Goal: Task Accomplishment & Management: Manage account settings

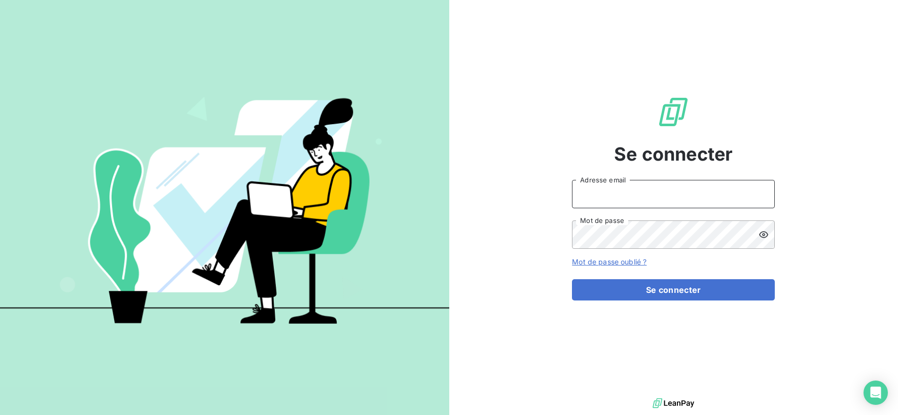
click at [622, 192] on input "Adresse email" at bounding box center [673, 194] width 203 height 28
type input "[EMAIL_ADDRESS][DOMAIN_NAME]"
click at [572, 279] on button "Se connecter" at bounding box center [673, 289] width 203 height 21
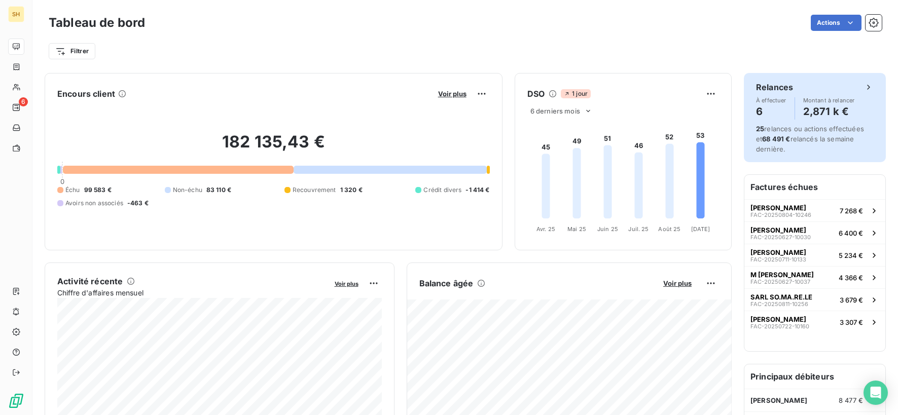
click at [788, 143] on div "25 relances ou actions effectuées et 68 491 € relancés la semaine dernière." at bounding box center [815, 139] width 118 height 30
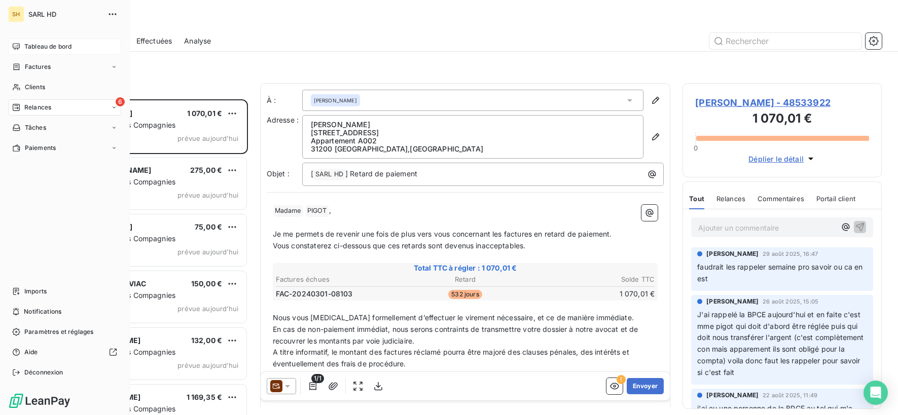
click at [23, 41] on div "Tableau de bord" at bounding box center [64, 47] width 113 height 16
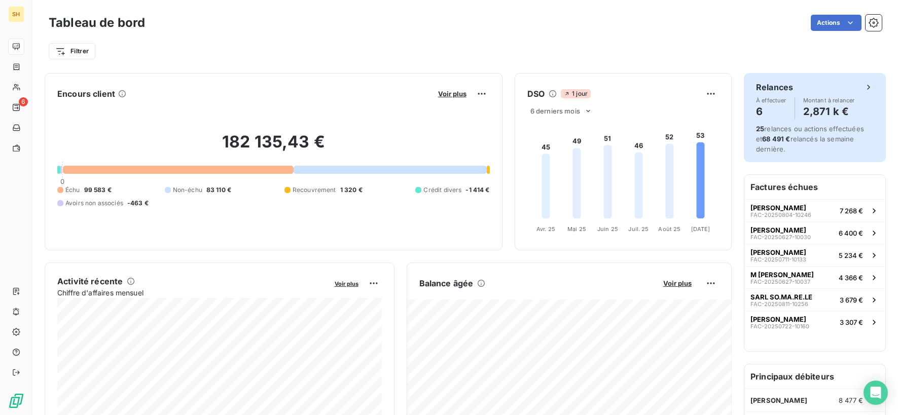
click at [754, 141] on div "Relances À effectuer 6 Montant à relancer 2,871 k € 25 relances ou actions effe…" at bounding box center [815, 117] width 142 height 89
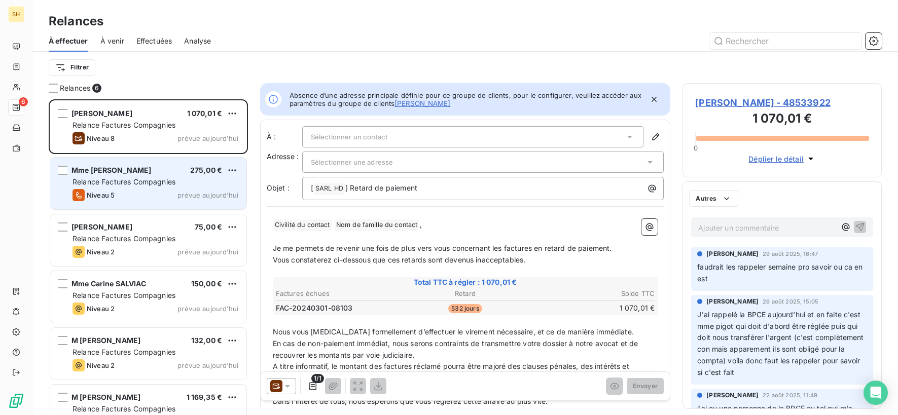
scroll to position [316, 199]
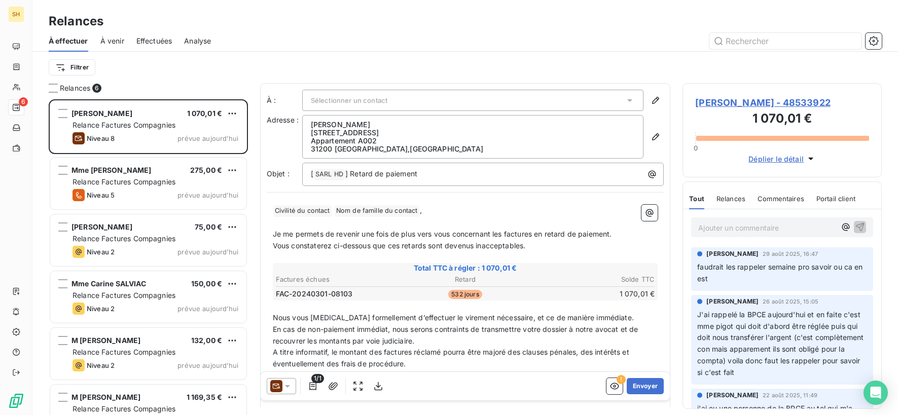
click at [288, 389] on icon at bounding box center [287, 386] width 10 height 10
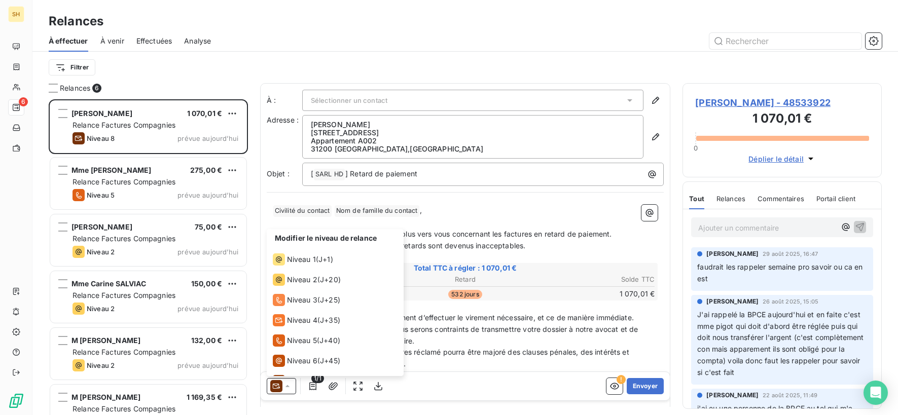
scroll to position [35, 0]
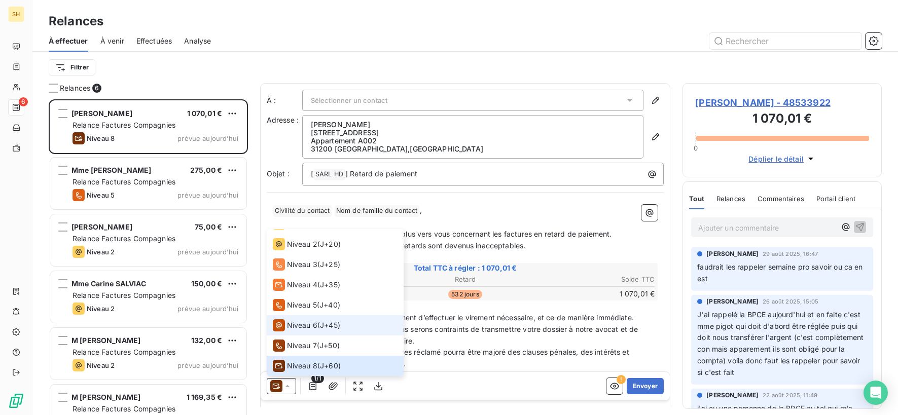
click at [328, 329] on span "J+45 )" at bounding box center [330, 325] width 20 height 10
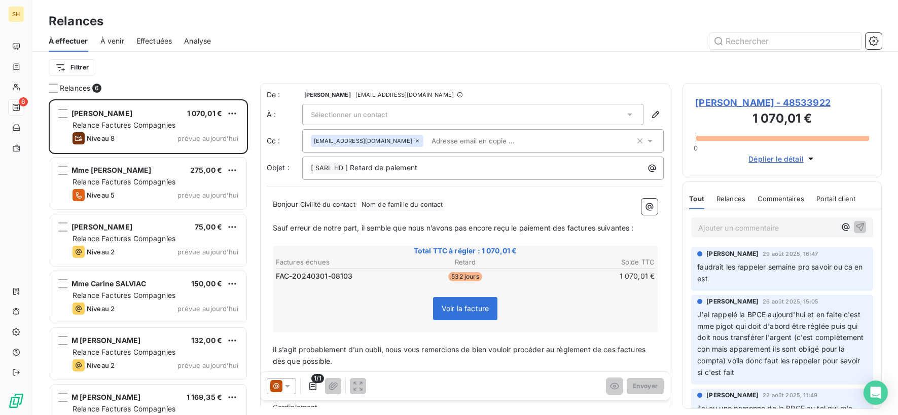
click at [791, 229] on p "Ajouter un commentaire ﻿" at bounding box center [766, 228] width 137 height 13
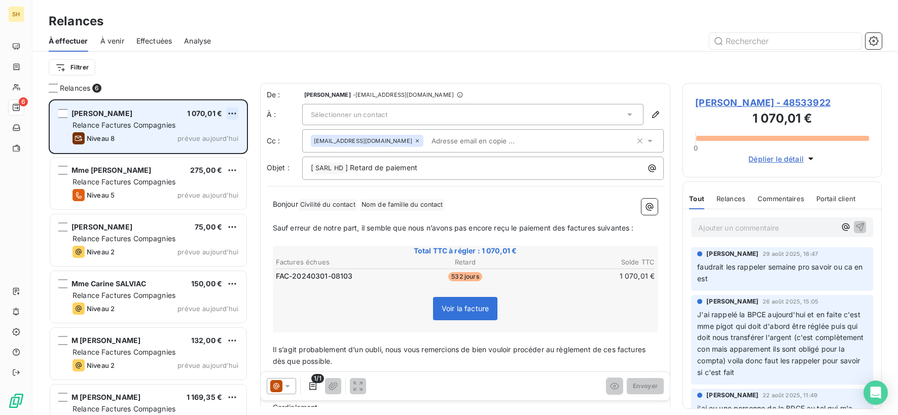
click at [235, 111] on html "SH 6 Relances À effectuer À venir Effectuées Analyse Filtrer Relances 6 PIGOT D…" at bounding box center [449, 207] width 898 height 415
click at [203, 134] on div "Replanifier cette action" at bounding box center [188, 134] width 91 height 16
select select "8"
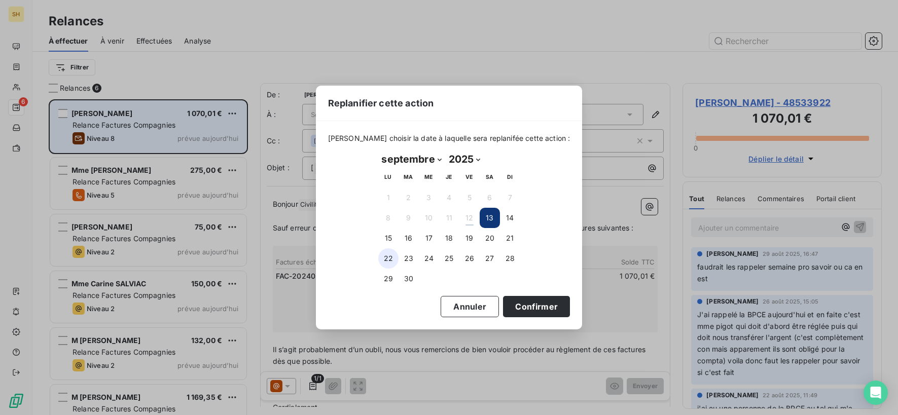
click at [389, 254] on button "22" at bounding box center [388, 258] width 20 height 20
click at [535, 304] on button "Confirmer" at bounding box center [536, 306] width 67 height 21
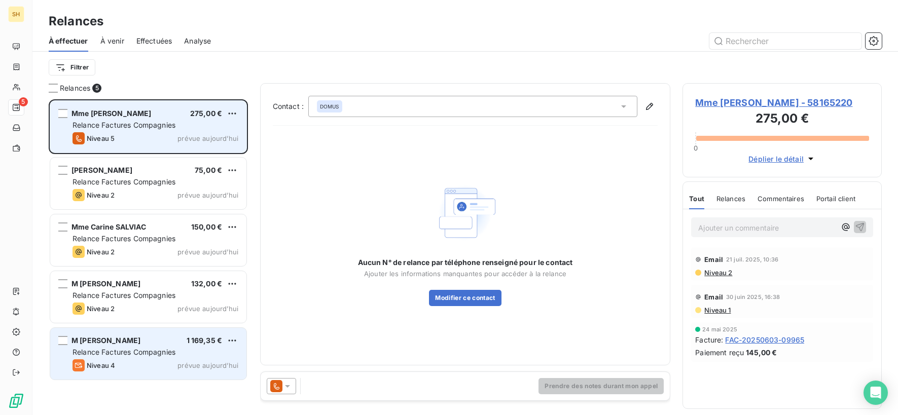
click at [140, 345] on div "M [PERSON_NAME]" at bounding box center [105, 341] width 69 height 10
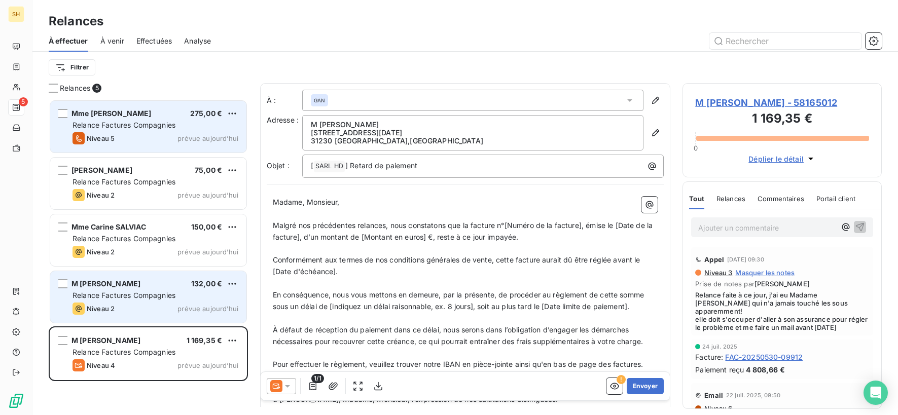
click at [149, 307] on div "Niveau 2 prévue aujourd’hui" at bounding box center [155, 309] width 166 height 12
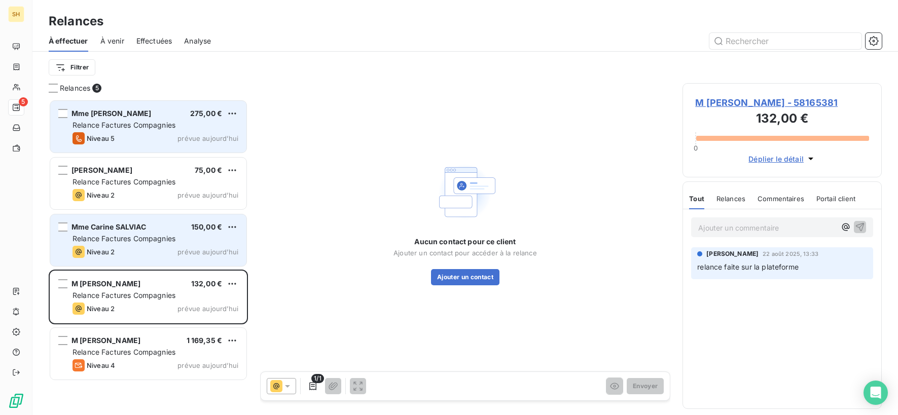
click at [72, 226] on span "Mme Carine SALVIAC" at bounding box center [108, 227] width 75 height 9
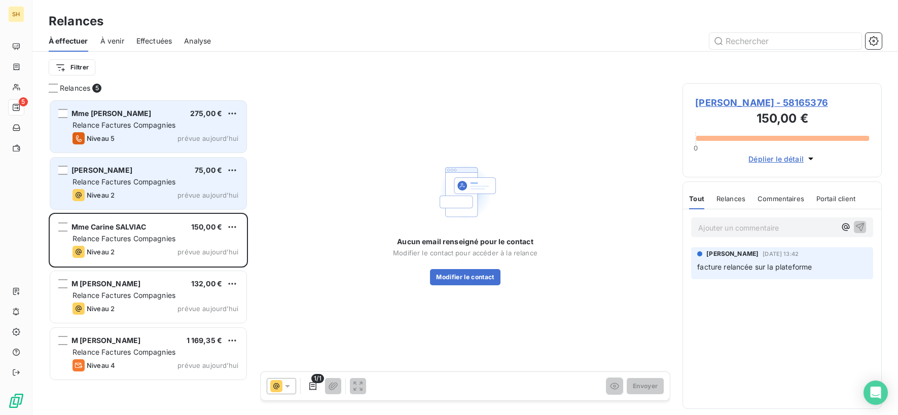
click at [101, 181] on span "Relance Factures Compagnies" at bounding box center [123, 181] width 103 height 9
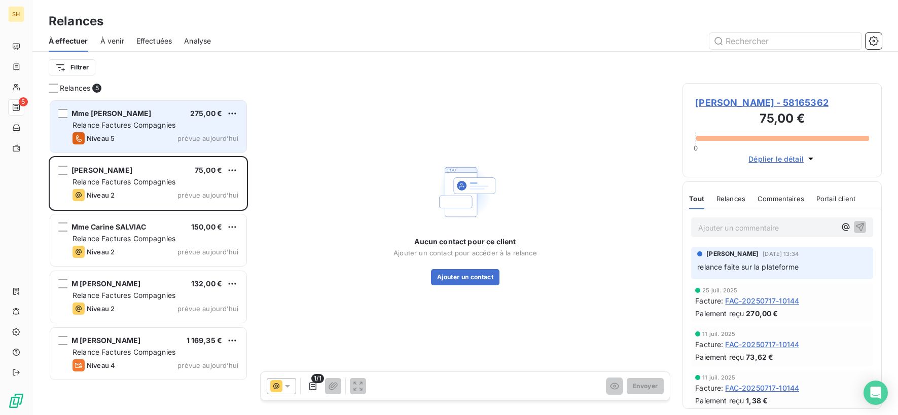
click at [783, 99] on span "Mme Alexandrine SAURIAC - 58165362" at bounding box center [782, 103] width 174 height 14
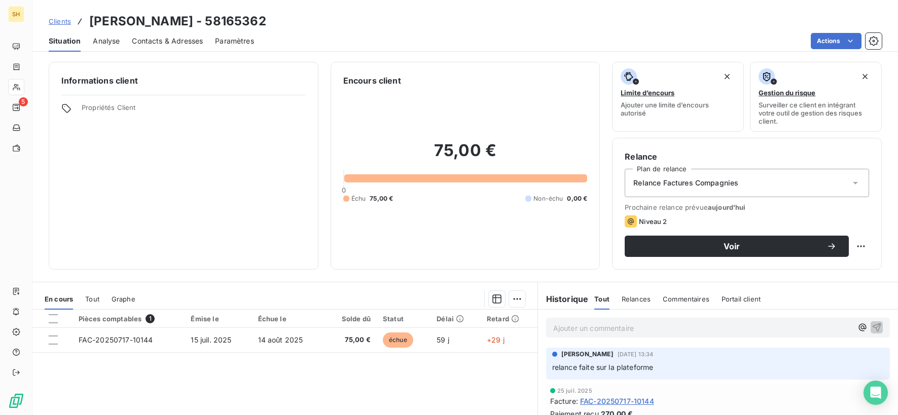
click at [187, 40] on span "Contacts & Adresses" at bounding box center [167, 41] width 71 height 10
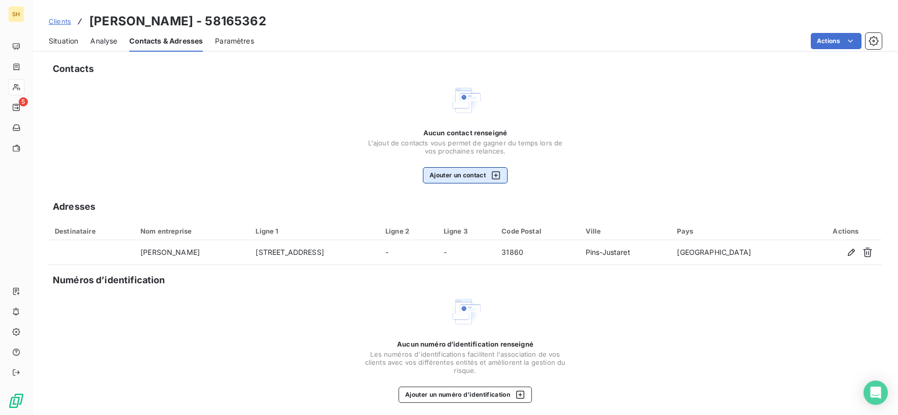
click at [486, 178] on button "Ajouter un contact" at bounding box center [465, 175] width 85 height 16
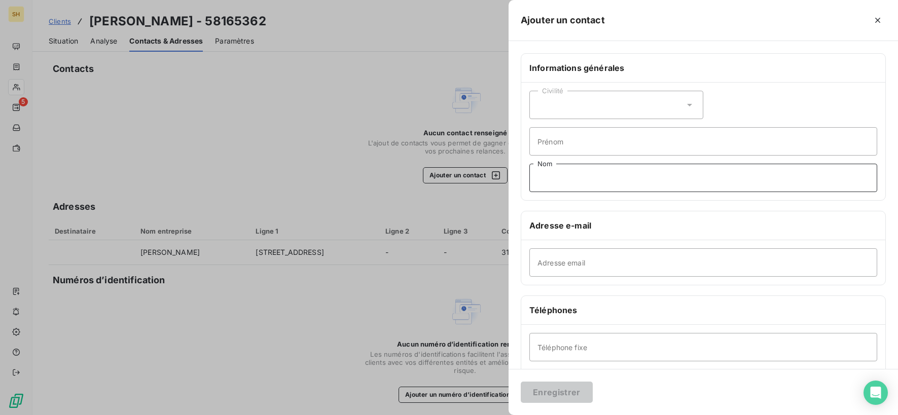
click at [618, 182] on input "Nom" at bounding box center [703, 178] width 348 height 28
type input "DOMUS"
click at [579, 258] on input "Adresse email" at bounding box center [703, 262] width 348 height 28
type input "recouvrement@domus-services.fr"
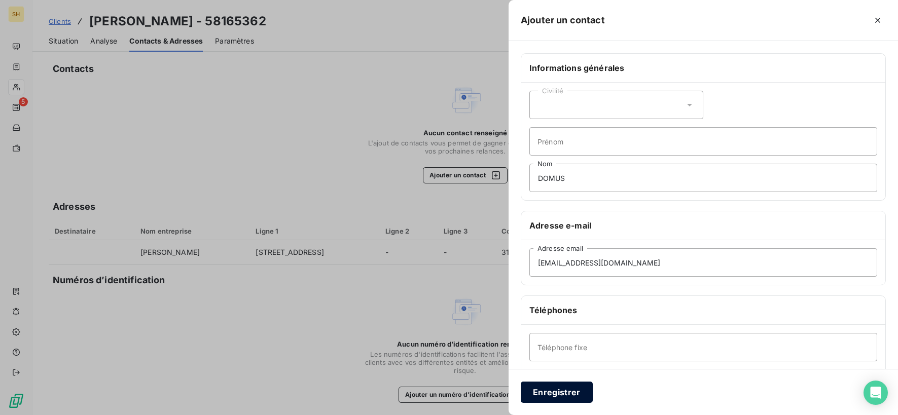
click at [548, 401] on button "Enregistrer" at bounding box center [557, 392] width 72 height 21
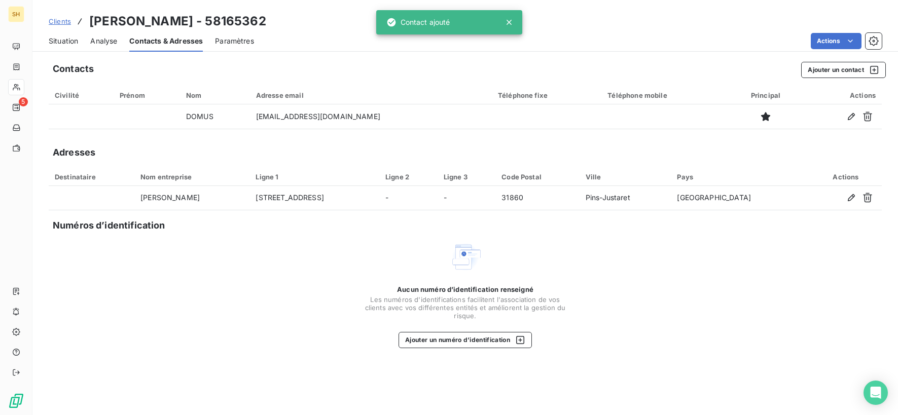
click at [70, 37] on span "Situation" at bounding box center [63, 41] width 29 height 10
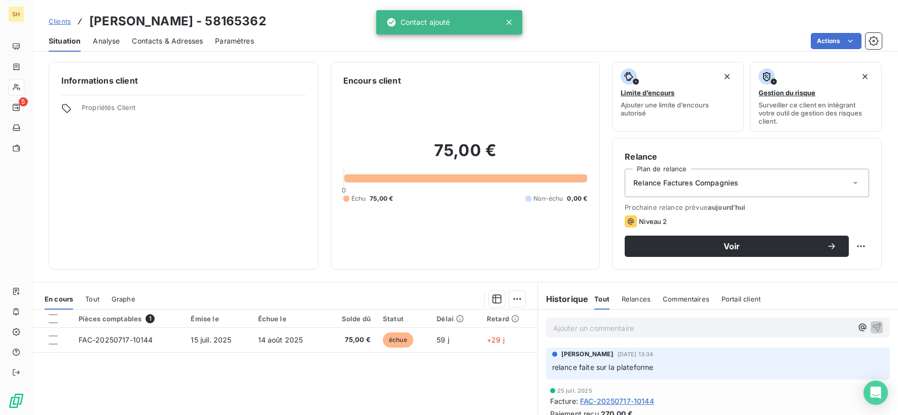
click at [771, 186] on div "Relance Factures Compagnies" at bounding box center [747, 183] width 244 height 28
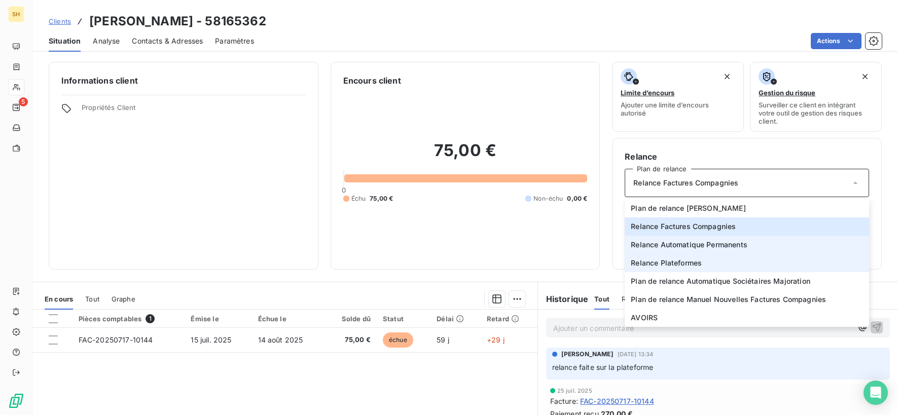
click at [726, 256] on li "Relance Plateformes" at bounding box center [747, 263] width 244 height 18
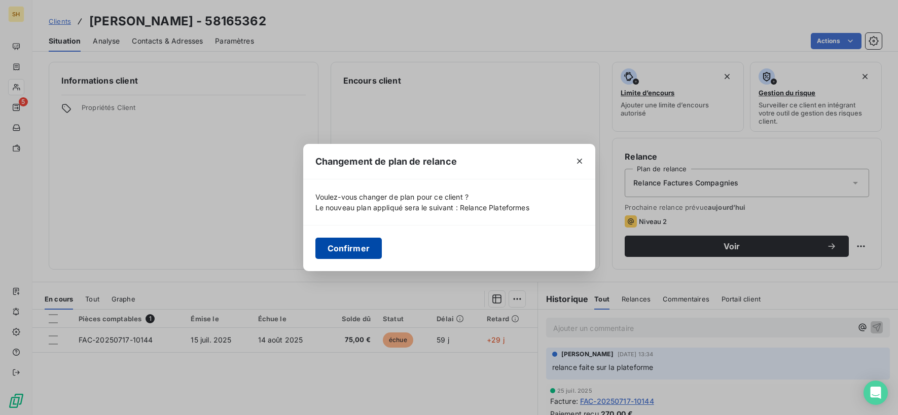
click at [361, 239] on button "Confirmer" at bounding box center [348, 248] width 67 height 21
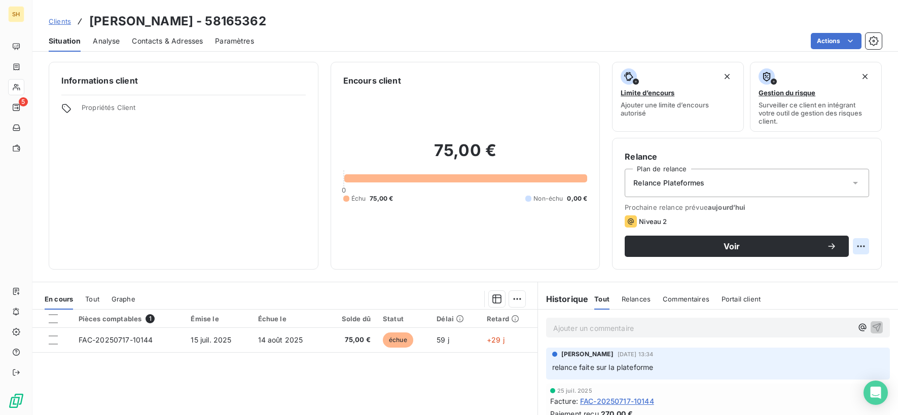
click at [862, 252] on html "SH 5 Clients Mme Alexandrine SAURIAC - 58165362 Situation Analyse Contacts & Ad…" at bounding box center [449, 207] width 898 height 415
click at [837, 268] on div "Replanifier cette action" at bounding box center [819, 269] width 91 height 16
select select "8"
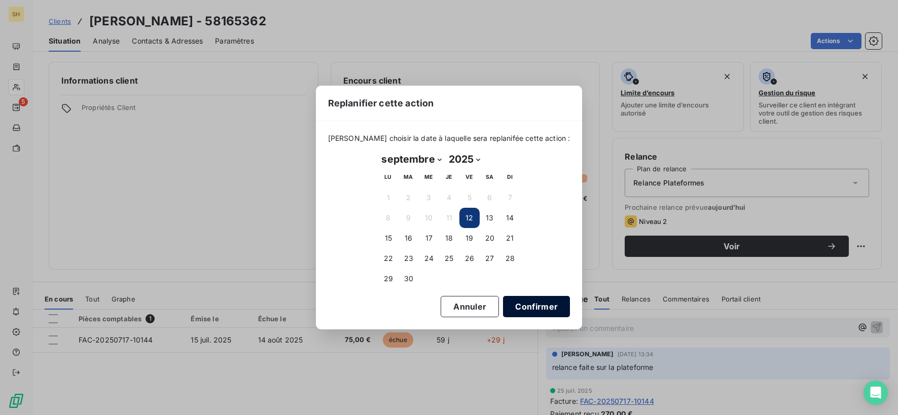
click at [520, 298] on button "Confirmer" at bounding box center [536, 306] width 67 height 21
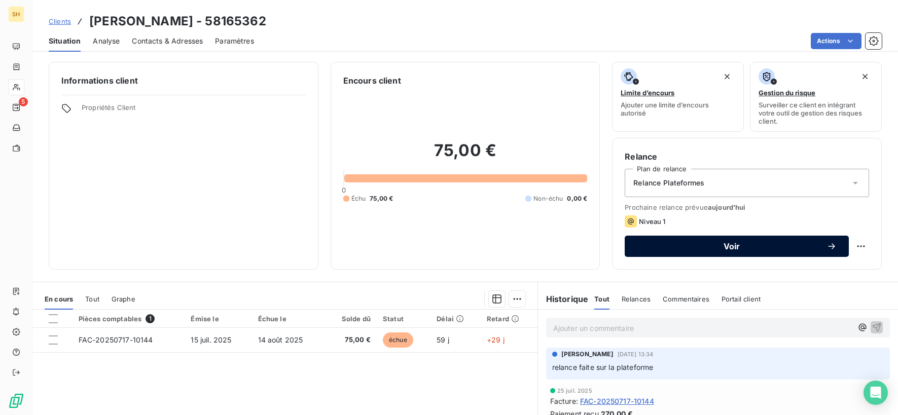
click at [768, 248] on span "Voir" at bounding box center [732, 246] width 190 height 8
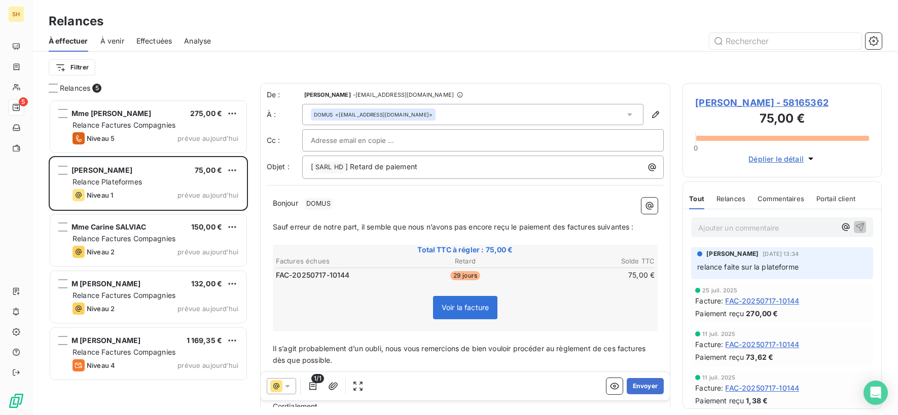
scroll to position [316, 199]
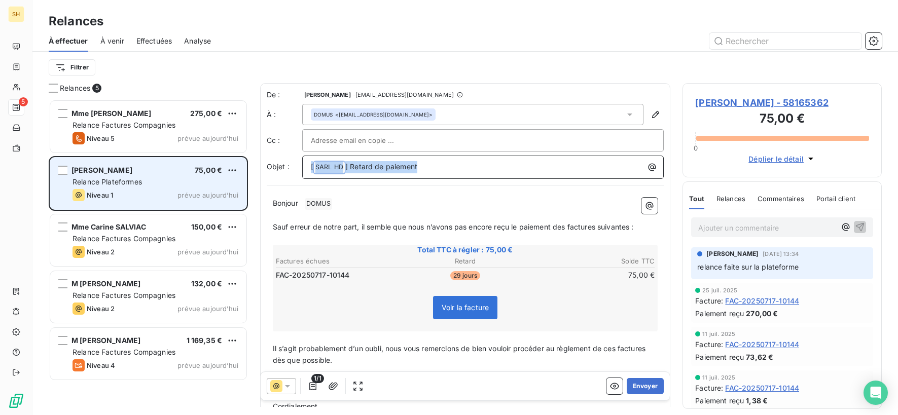
drag, startPoint x: 452, startPoint y: 169, endPoint x: 238, endPoint y: 160, distance: 214.6
click at [238, 160] on div "Relances 5 Mme Diane YLHAM 275,00 € Relance Factures Compagnies Niveau 5 prévue…" at bounding box center [464, 249] width 865 height 332
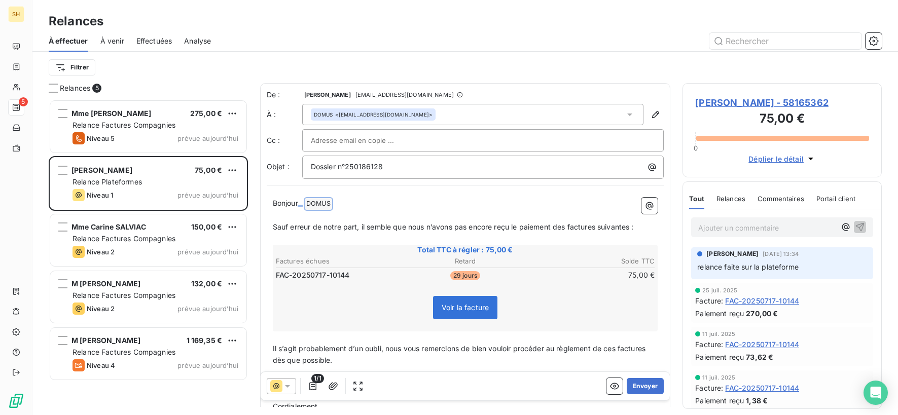
click at [353, 198] on p "Bonjour ﻿ DOMUS ﻿ ﻿" at bounding box center [465, 204] width 385 height 12
click at [353, 208] on p "Bonjour ﻿ DOMUS ﻿ ﻿" at bounding box center [465, 204] width 385 height 12
drag, startPoint x: 566, startPoint y: 227, endPoint x: 584, endPoint y: 232, distance: 18.9
click at [568, 227] on span "Sauf erreur de notre part, il semble que nous n’avons pas encore reçu le paieme…" at bounding box center [453, 226] width 361 height 9
click at [601, 225] on span "Sauf erreur de notre part, il semble que nous n’avons pas encore reçu le paieme…" at bounding box center [455, 226] width 365 height 9
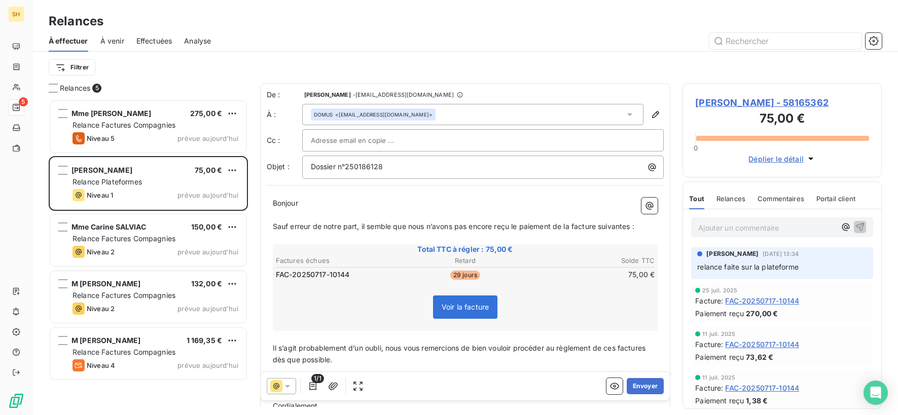
click at [633, 225] on span "Sauf erreur de notre part, il semble que nous n’avons pas encore reçu le paieme…" at bounding box center [453, 226] width 361 height 9
click at [619, 345] on span "Il s’agit probablement d’un oubli, nous vous remercions de bien vouloir procéde…" at bounding box center [460, 354] width 375 height 20
click at [653, 347] on span "Il s’agit probablement d’un oubli, nous vous remercions de bien vouloir procéde…" at bounding box center [463, 354] width 381 height 20
click at [654, 384] on button "Envoyer" at bounding box center [645, 386] width 37 height 16
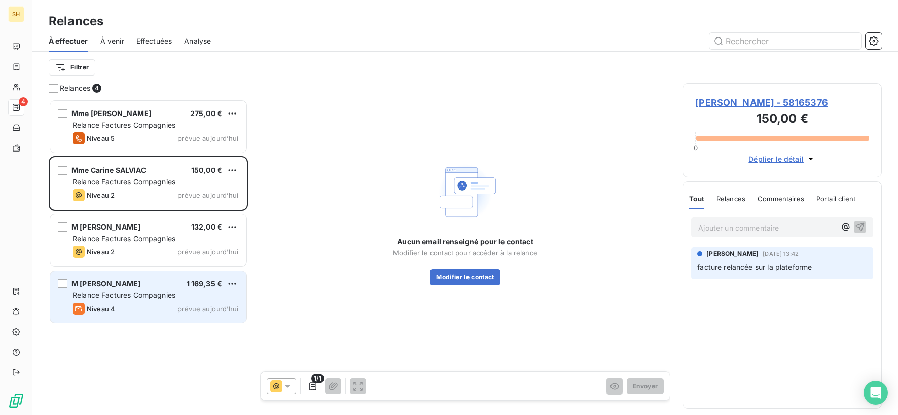
click at [182, 295] on div "Relance Factures Compagnies" at bounding box center [155, 295] width 166 height 10
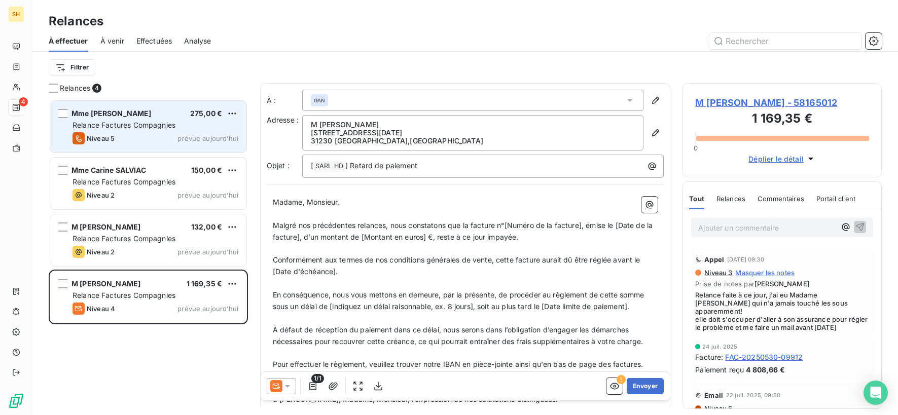
click at [163, 136] on div "Niveau 5 prévue aujourd’hui" at bounding box center [155, 138] width 166 height 12
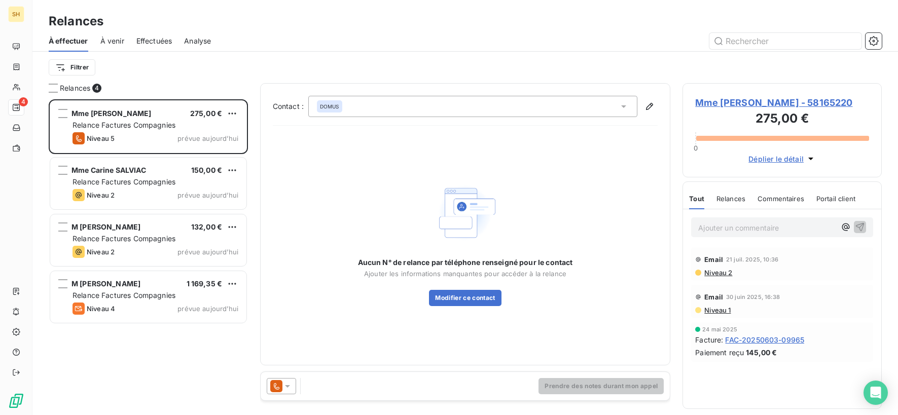
click at [728, 273] on span "Niveau 2" at bounding box center [717, 273] width 29 height 8
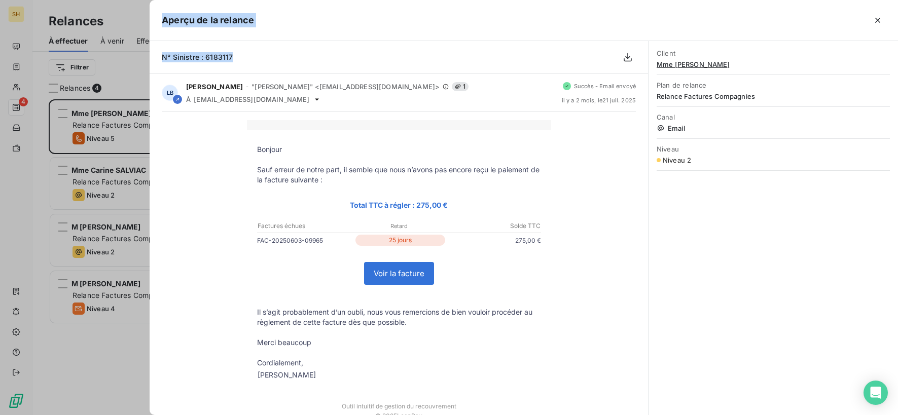
drag, startPoint x: 232, startPoint y: 58, endPoint x: 142, endPoint y: 58, distance: 89.2
click at [142, 415] on div "Aperçu de la relance N° Sinistre : 6183117 LB lea borie - "lea borie" <rappels@…" at bounding box center [449, 415] width 898 height 0
click at [280, 123] on p at bounding box center [399, 125] width 284 height 10
click at [880, 21] on icon "button" at bounding box center [877, 20] width 10 height 10
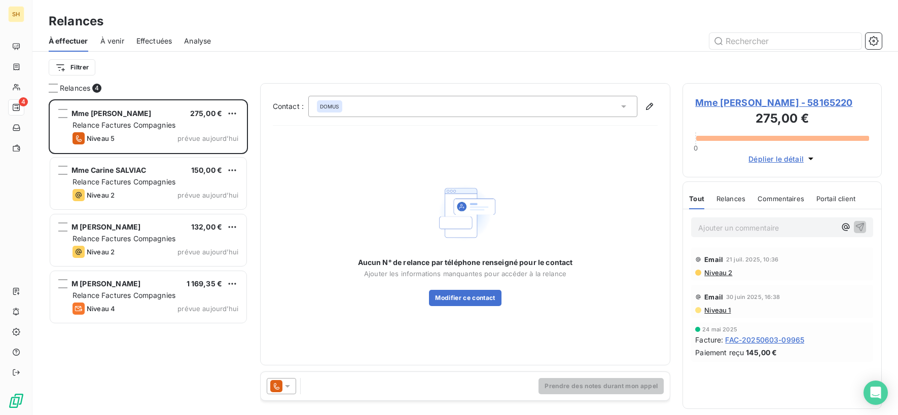
click at [768, 97] on span "Mme Diane YLHAM - 58165220" at bounding box center [782, 103] width 174 height 14
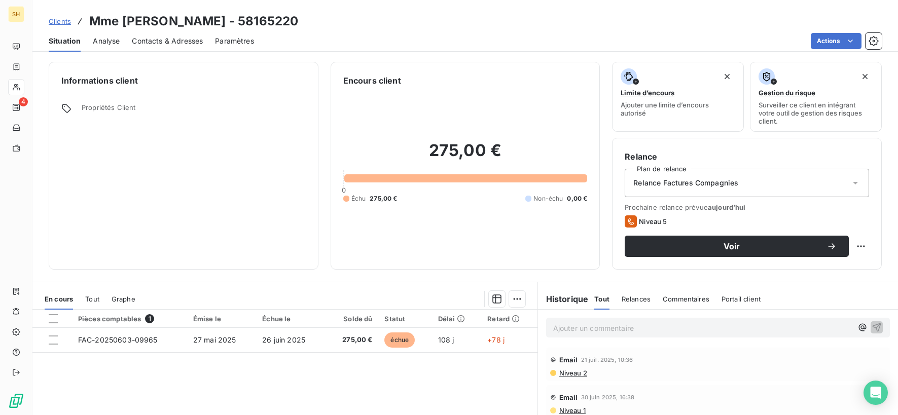
click at [859, 191] on div "Relance Factures Compagnies" at bounding box center [747, 183] width 244 height 28
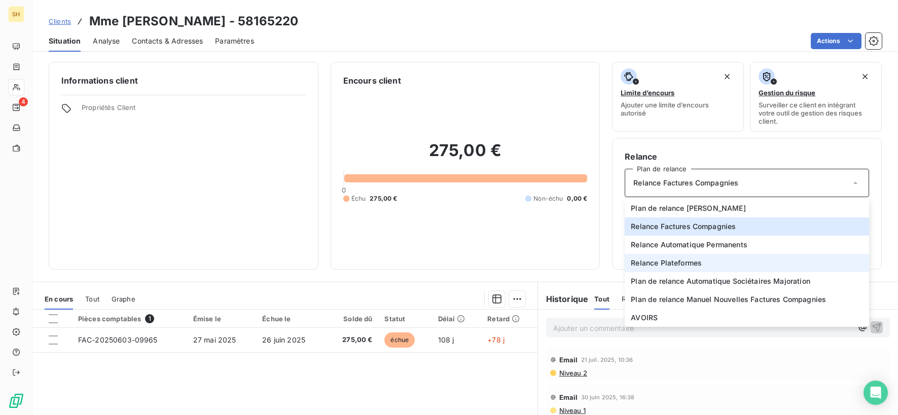
click at [732, 260] on li "Relance Plateformes" at bounding box center [747, 263] width 244 height 18
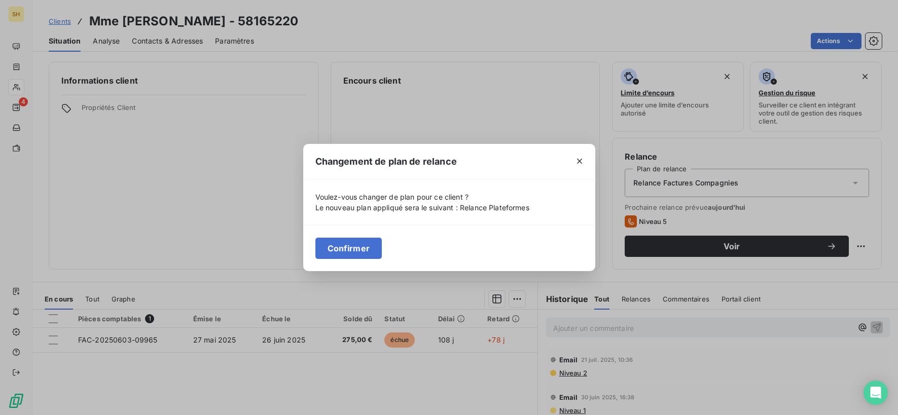
drag, startPoint x: 358, startPoint y: 248, endPoint x: 421, endPoint y: 247, distance: 62.4
click at [362, 248] on button "Confirmer" at bounding box center [348, 248] width 67 height 21
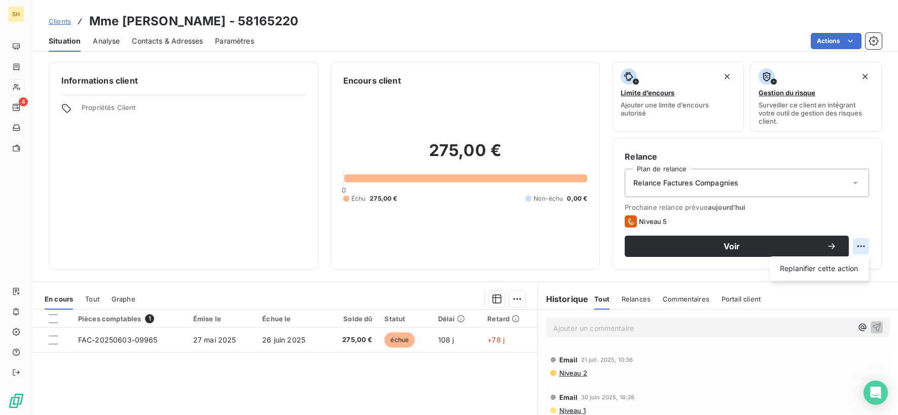
click at [859, 248] on html "SH 4 Clients Mme Diane YLHAM - 58165220 Situation Analyse Contacts & Adresses P…" at bounding box center [449, 207] width 898 height 415
click at [813, 277] on div "Replanifier cette action" at bounding box center [818, 268] width 99 height 24
click at [811, 275] on div "Replanifier cette action" at bounding box center [819, 269] width 91 height 16
select select "8"
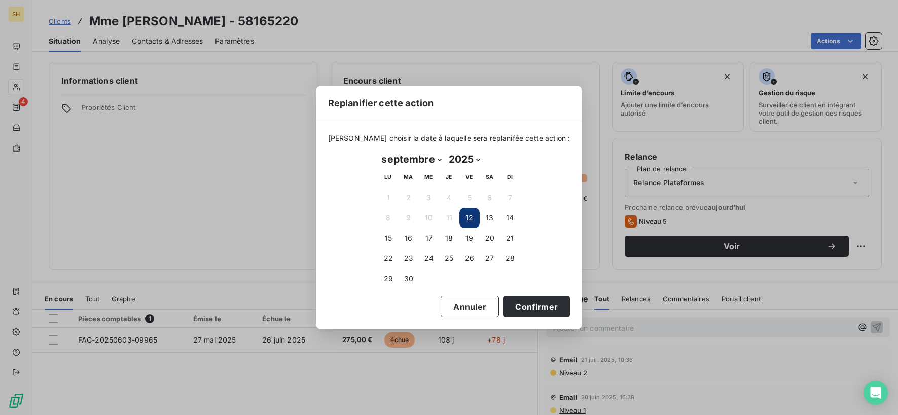
click at [473, 222] on button "12" at bounding box center [469, 218] width 20 height 20
click at [530, 307] on button "Confirmer" at bounding box center [536, 306] width 67 height 21
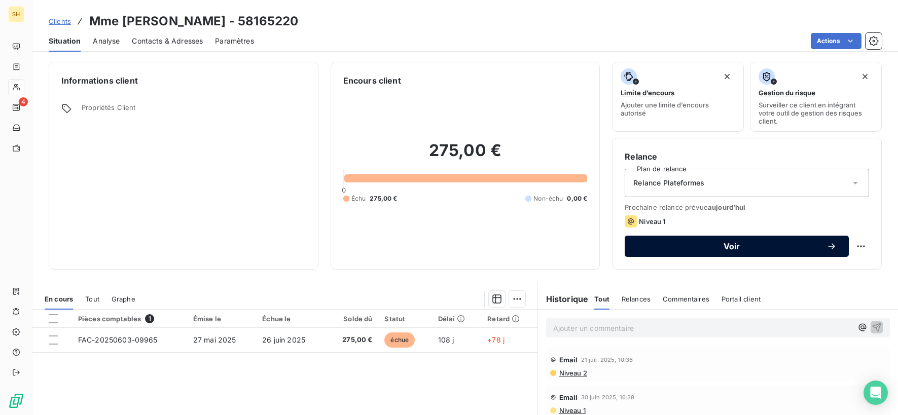
click at [733, 246] on span "Voir" at bounding box center [732, 246] width 190 height 8
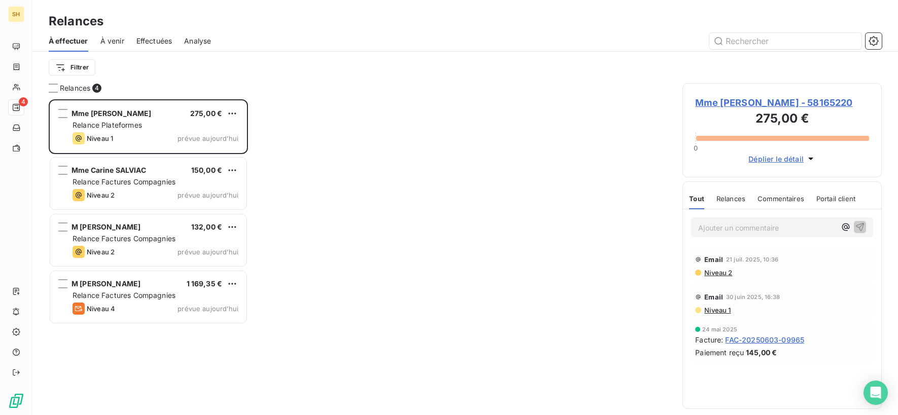
scroll to position [316, 199]
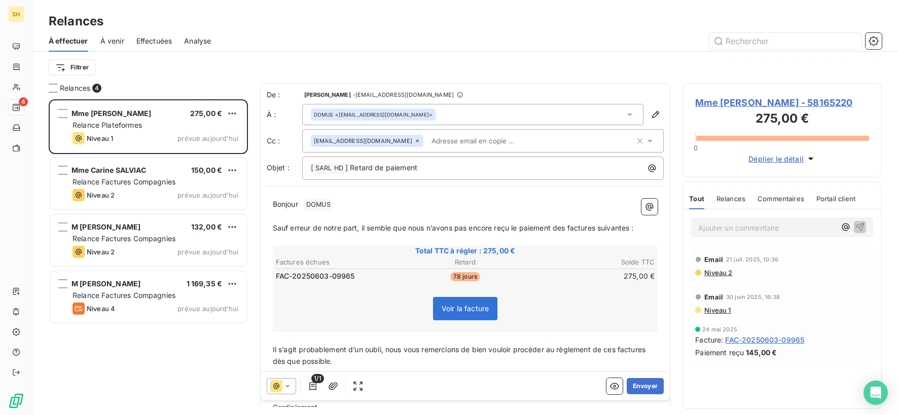
click at [416, 139] on icon at bounding box center [417, 140] width 3 height 3
click at [426, 197] on div "Bonjour ﻿ DOMUS ﻿ ﻿ ﻿ Sauf erreur de notre part, il semble que nous n’avons pas…" at bounding box center [465, 310] width 397 height 237
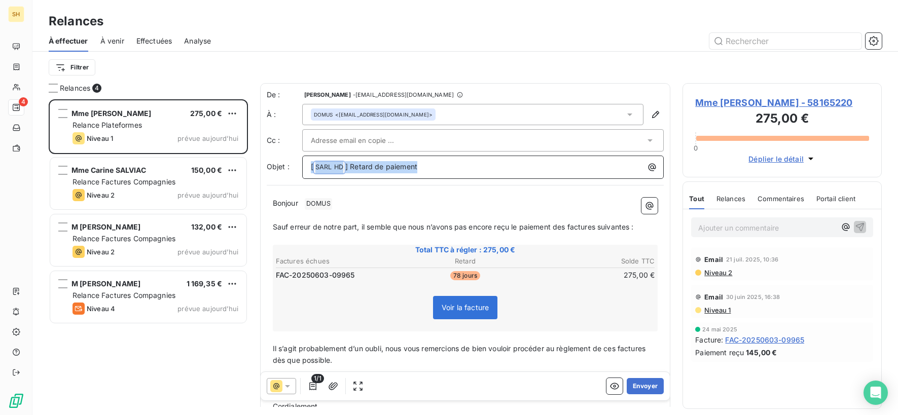
drag, startPoint x: 444, startPoint y: 166, endPoint x: 268, endPoint y: 163, distance: 175.4
click at [268, 163] on div "Objet : [ SARL HD ﻿ ] Retard de paiement" at bounding box center [465, 167] width 397 height 23
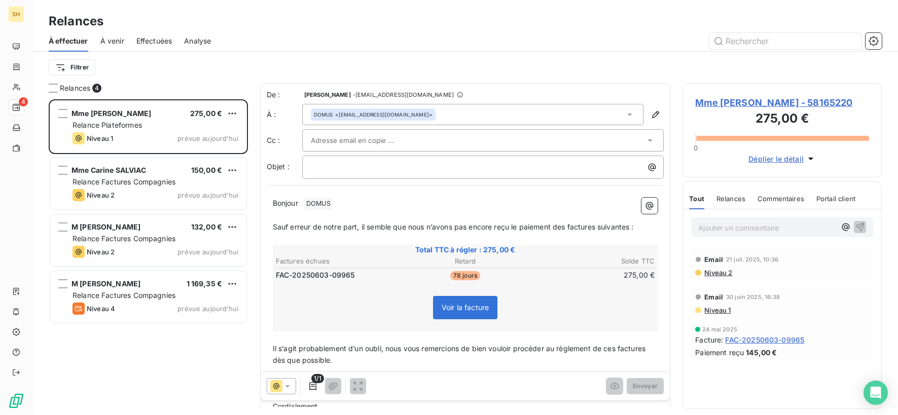
click at [723, 274] on span "Niveau 2" at bounding box center [717, 273] width 29 height 8
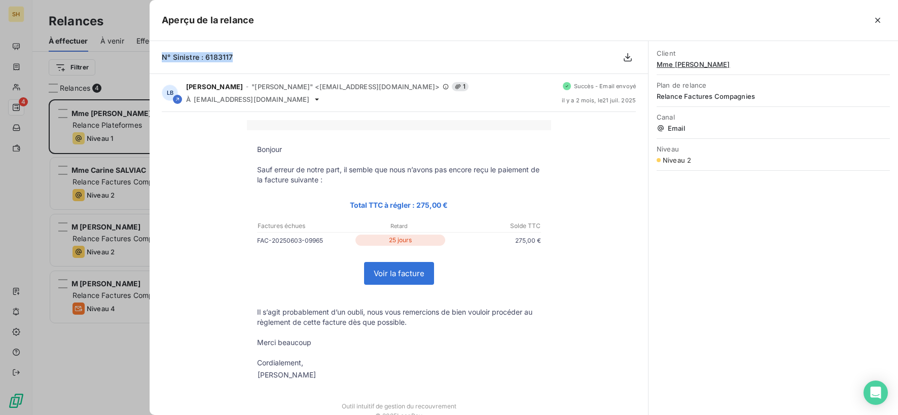
drag, startPoint x: 234, startPoint y: 55, endPoint x: 161, endPoint y: 52, distance: 73.6
click at [161, 52] on div "N° Sinistre : 6183117" at bounding box center [399, 57] width 498 height 33
copy span "N° Sinistre : 6183117"
click at [880, 21] on icon "button" at bounding box center [877, 20] width 10 height 10
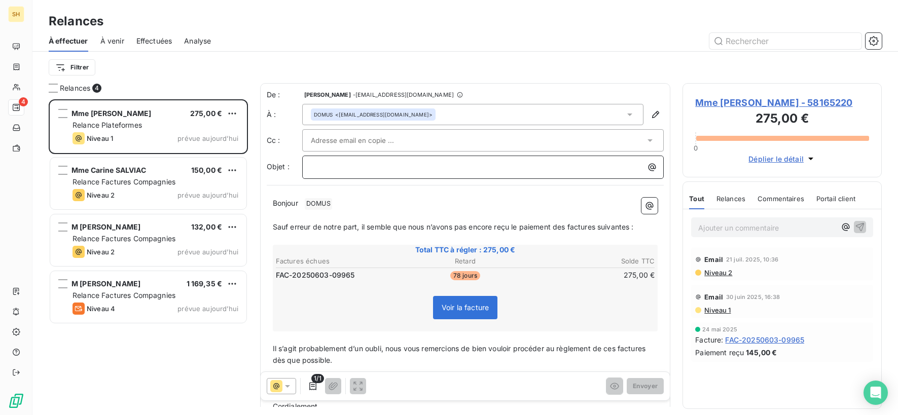
click at [407, 160] on div "﻿" at bounding box center [483, 166] width 355 height 14
click at [347, 201] on p "Bonjour ﻿ DOMUS ﻿ ﻿" at bounding box center [465, 204] width 385 height 12
click at [567, 224] on span "Sauf erreur de notre part, il semble que nous n’avons pas encore reçu le paieme…" at bounding box center [453, 226] width 361 height 9
click at [602, 226] on span "Sauf erreur de notre part, il semble que nous n’avons pas encore reçu le paieme…" at bounding box center [455, 226] width 365 height 9
click at [632, 227] on span "Sauf erreur de notre part, il semble que nous n’avons pas encore reçu le paieme…" at bounding box center [453, 226] width 361 height 9
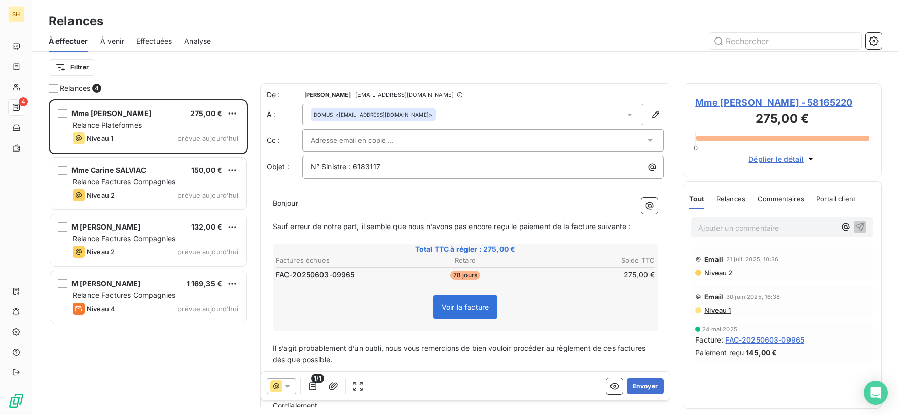
click at [618, 350] on span "Il s’agit probablement d’un oubli, nous vous remercions de bien vouloir procéde…" at bounding box center [460, 354] width 375 height 20
click at [653, 349] on span "Il s’agit probablement d’un oubli, nous vous remercions de bien vouloir procéde…" at bounding box center [463, 354] width 381 height 20
click at [649, 388] on button "Envoyer" at bounding box center [645, 386] width 37 height 16
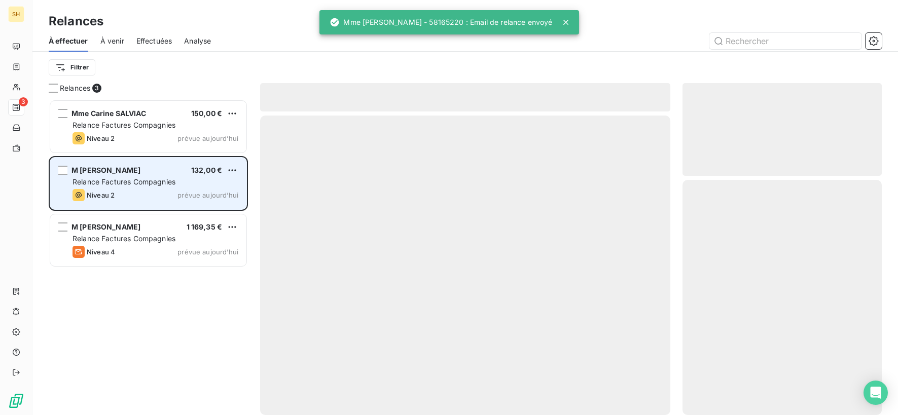
click at [144, 203] on div "M Ulrik SAMSON 132,00 € Relance Factures Compagnies Niveau 2 prévue aujourd’hui" at bounding box center [148, 184] width 196 height 52
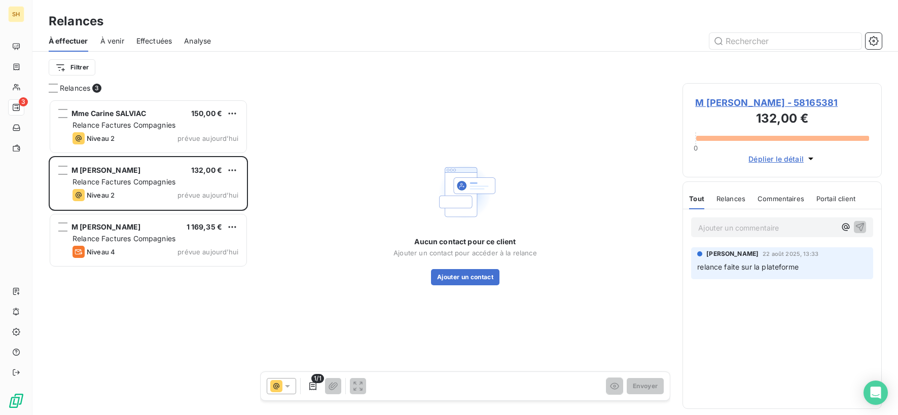
click at [770, 106] on span "M Ulrik SAMSON - 58165381" at bounding box center [782, 103] width 174 height 14
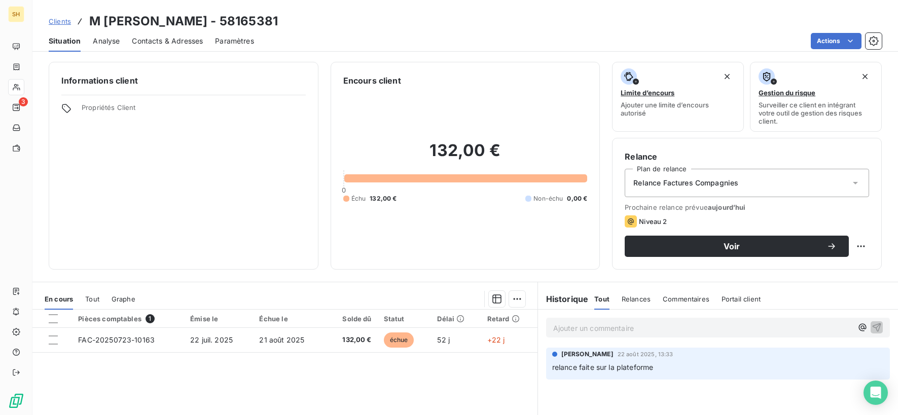
click at [190, 46] on span "Contacts & Adresses" at bounding box center [167, 41] width 71 height 10
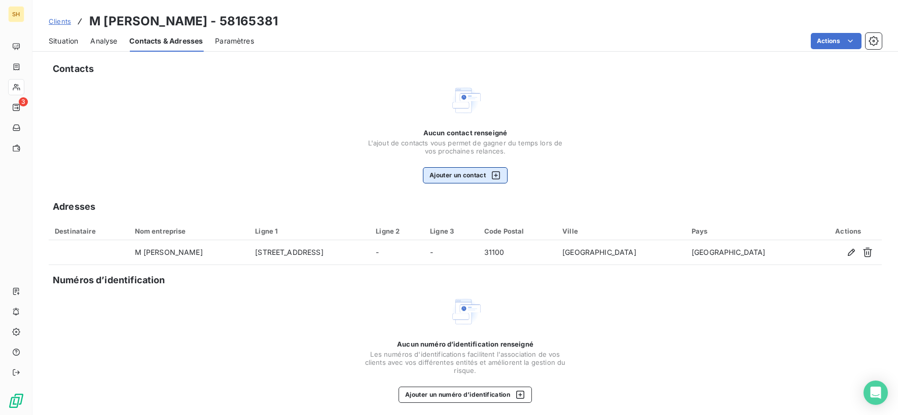
click at [472, 143] on span "L'ajout de contacts vous permet de gagner du temps lors de vos prochaines relan…" at bounding box center [465, 147] width 203 height 16
click at [497, 172] on icon "button" at bounding box center [496, 175] width 10 height 10
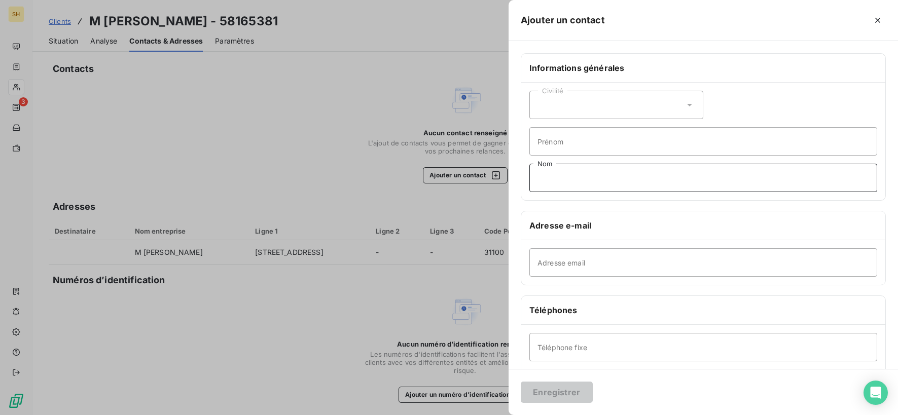
click at [572, 177] on input "Nom" at bounding box center [703, 178] width 348 height 28
type input "DOMUS"
click at [583, 256] on input "Adresse email" at bounding box center [703, 262] width 348 height 28
type input "recouvrement@domus-services.fr"
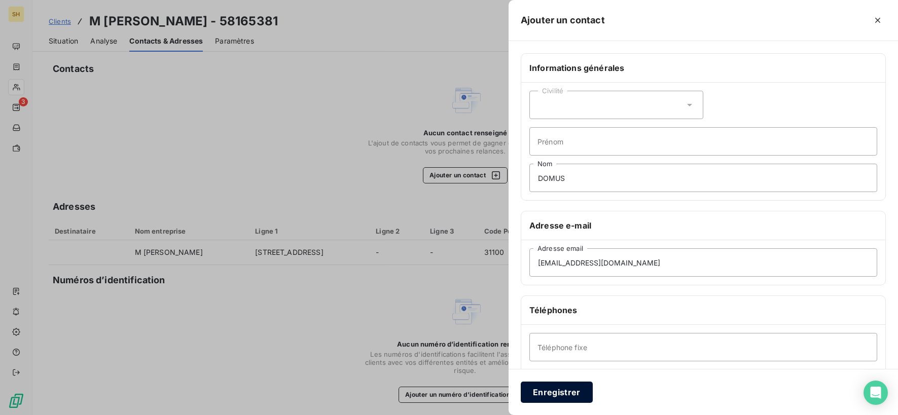
click at [566, 397] on button "Enregistrer" at bounding box center [557, 392] width 72 height 21
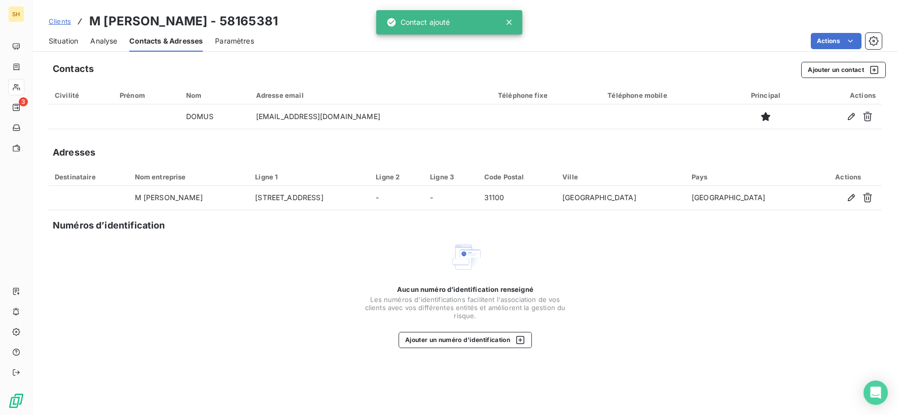
click at [60, 37] on span "Situation" at bounding box center [63, 41] width 29 height 10
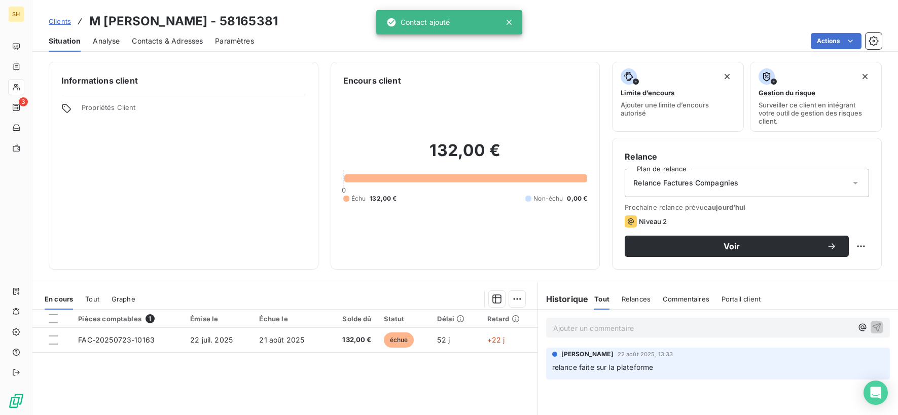
click at [821, 187] on div "Relance Factures Compagnies" at bounding box center [747, 183] width 244 height 28
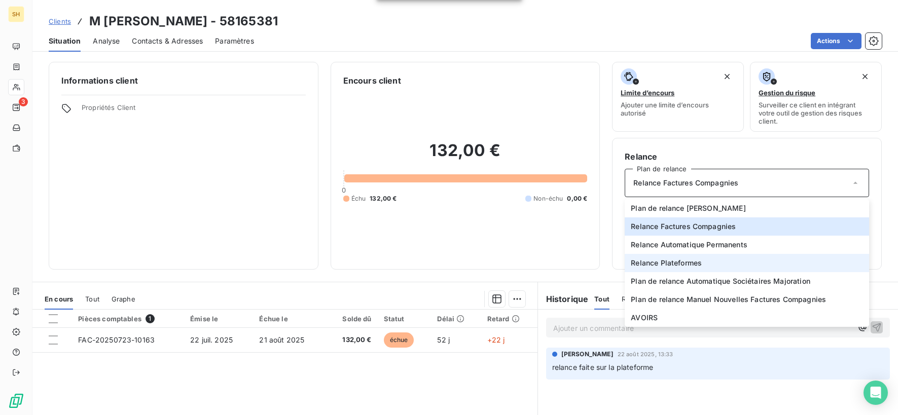
click at [707, 261] on li "Relance Plateformes" at bounding box center [747, 263] width 244 height 18
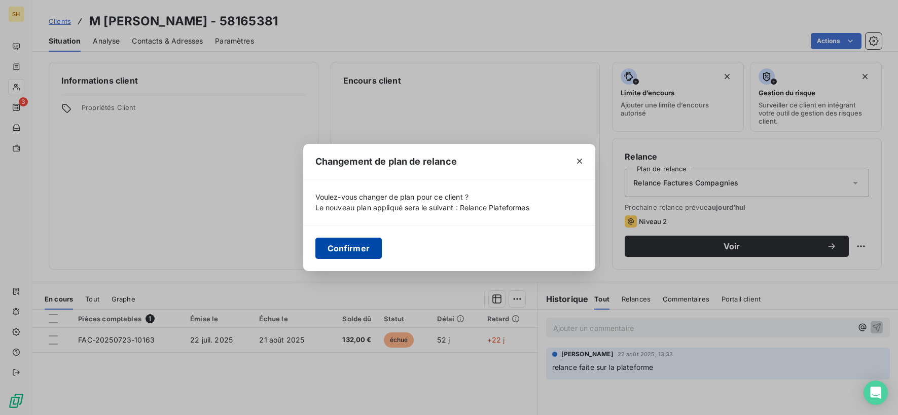
click at [352, 238] on button "Confirmer" at bounding box center [348, 248] width 67 height 21
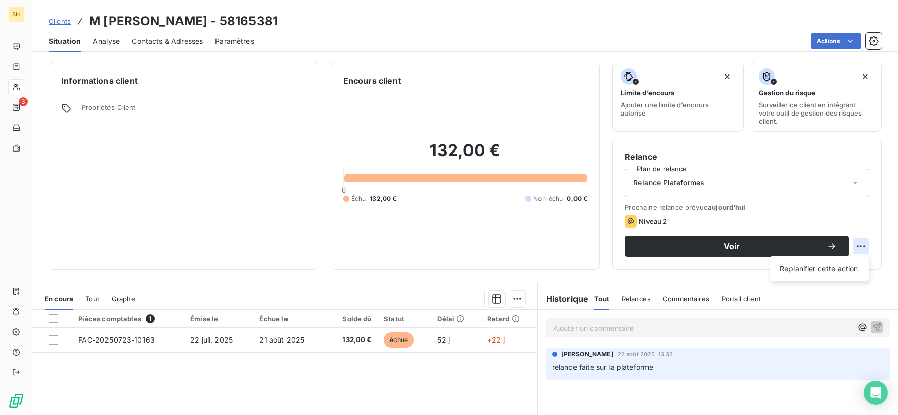
click at [860, 247] on html "SH 3 Clients M Ulrik SAMSON - 58165381 Situation Analyse Contacts & Adresses Pa…" at bounding box center [449, 207] width 898 height 415
click at [828, 273] on div "Replanifier cette action" at bounding box center [819, 269] width 91 height 16
select select "8"
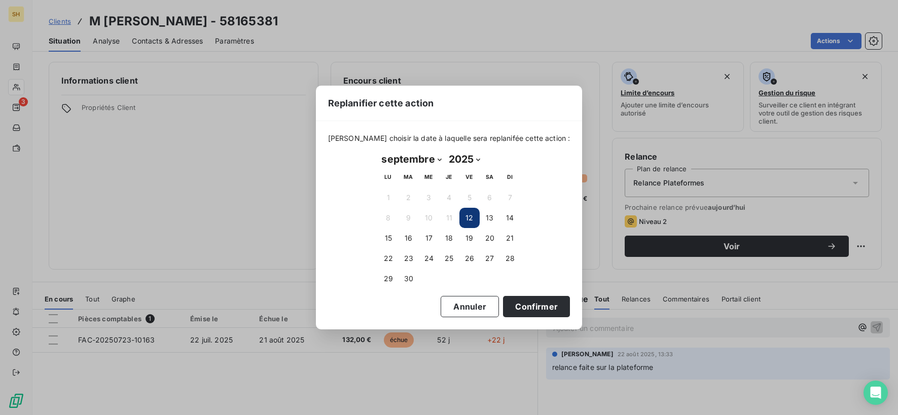
click at [473, 213] on button "12" at bounding box center [469, 218] width 20 height 20
drag, startPoint x: 531, startPoint y: 309, endPoint x: 698, endPoint y: 279, distance: 169.3
click at [533, 308] on button "Confirmer" at bounding box center [536, 306] width 67 height 21
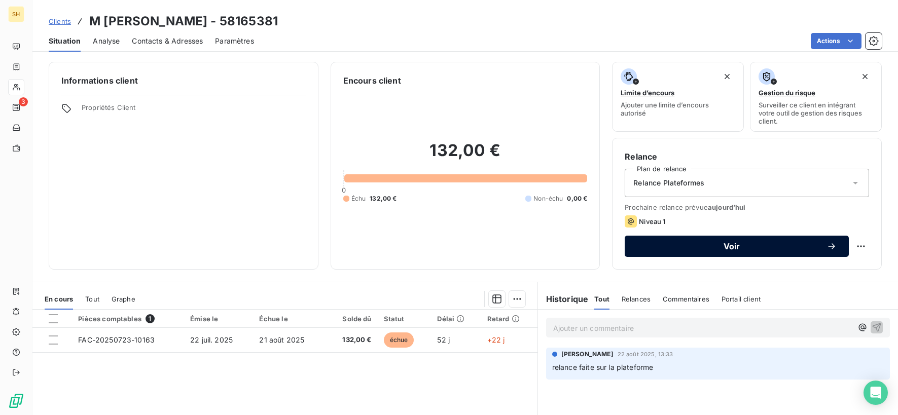
click at [746, 245] on span "Voir" at bounding box center [732, 246] width 190 height 8
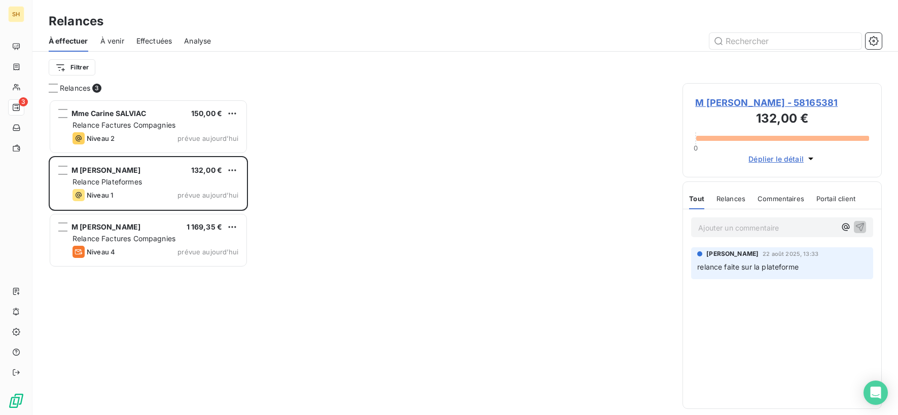
scroll to position [316, 199]
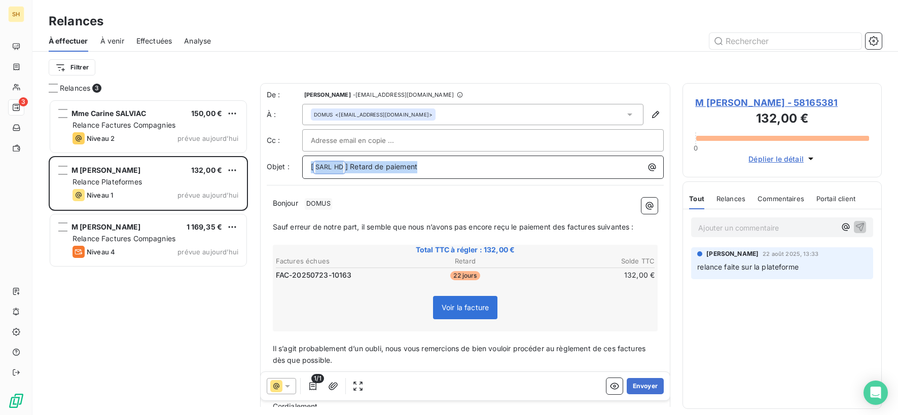
drag, startPoint x: 441, startPoint y: 167, endPoint x: 252, endPoint y: 161, distance: 189.2
click at [252, 161] on div "Relances 3 Mme Carine SALVIAC 150,00 € Relance Factures Compagnies Niveau 2 pré…" at bounding box center [464, 249] width 865 height 332
click at [342, 206] on p "Bonjour ﻿ DOMUS ﻿ ﻿" at bounding box center [465, 204] width 385 height 12
click at [567, 227] on span "Sauf erreur de notre part, il semble que nous n’avons pas encore reçu le paieme…" at bounding box center [453, 226] width 361 height 9
click at [602, 224] on span "Sauf erreur de notre part, il semble que nous n’avons pas encore reçu le paieme…" at bounding box center [455, 226] width 365 height 9
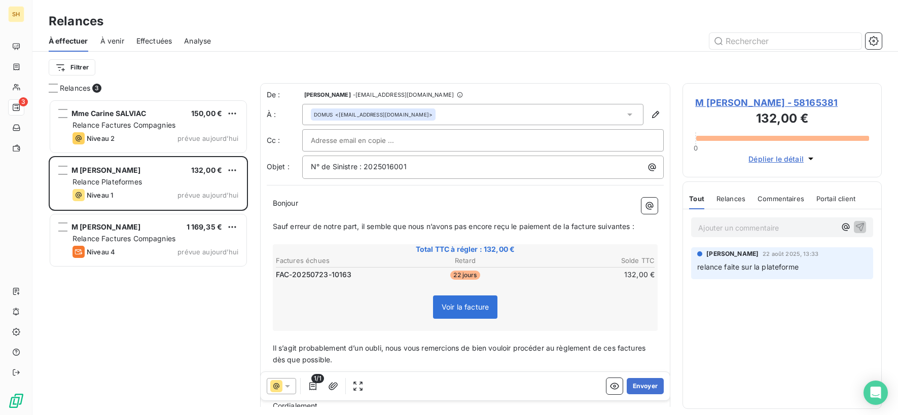
click at [633, 227] on span "Sauf erreur de notre part, il semble que nous n’avons pas encore reçu le paieme…" at bounding box center [453, 226] width 361 height 9
click at [617, 346] on span "Il s’agit probablement d’un oubli, nous vous remercions de bien vouloir procéde…" at bounding box center [460, 354] width 375 height 20
click at [653, 347] on span "Il s’agit probablement d’un oubli, nous vous remercions de bien vouloir procéde…" at bounding box center [463, 354] width 381 height 20
click at [651, 381] on button "Envoyer" at bounding box center [645, 386] width 37 height 16
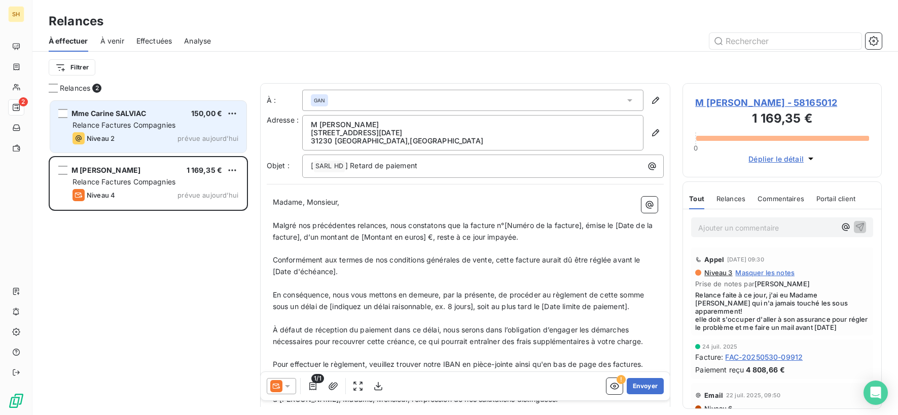
click at [114, 123] on span "Relance Factures Compagnies" at bounding box center [123, 125] width 103 height 9
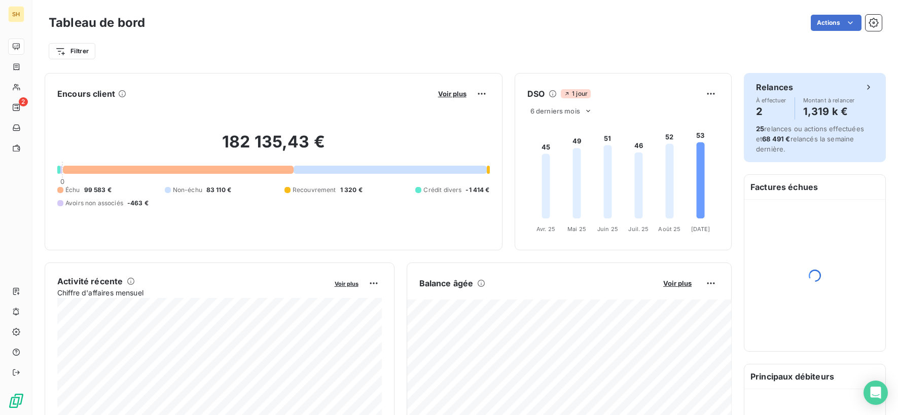
click at [789, 121] on div "Relances À effectuer 2 Montant à relancer 1,319 k € 25 relances ou actions effe…" at bounding box center [815, 117] width 142 height 89
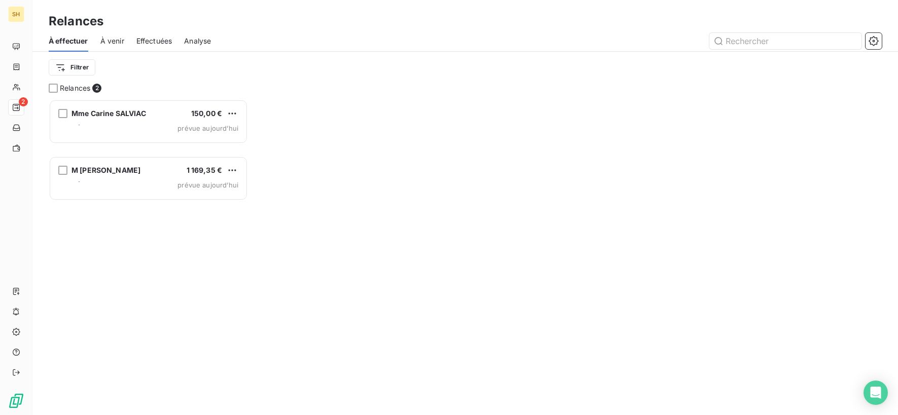
scroll to position [316, 199]
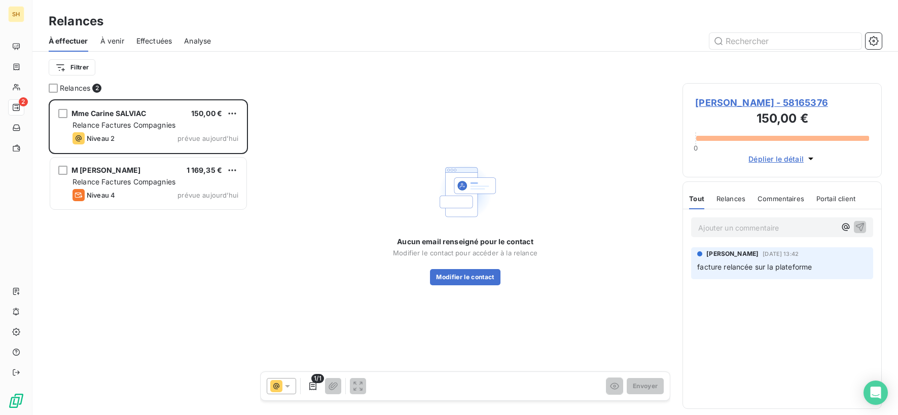
click at [781, 98] on span "[PERSON_NAME] - 58165376" at bounding box center [782, 103] width 174 height 14
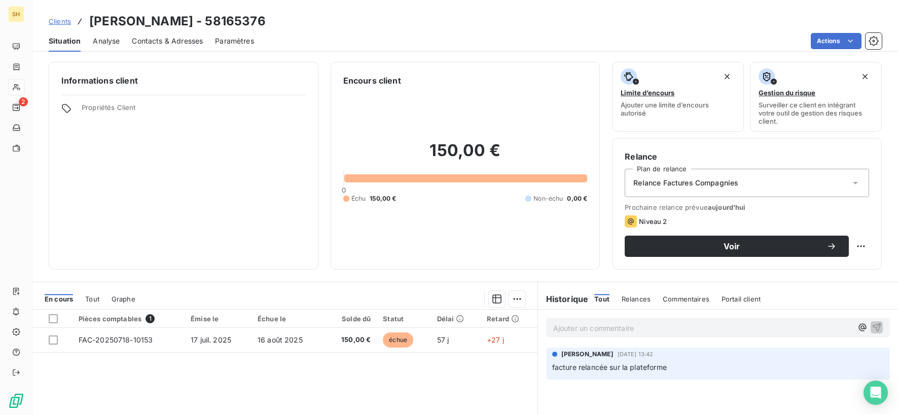
click at [153, 42] on span "Contacts & Adresses" at bounding box center [167, 41] width 71 height 10
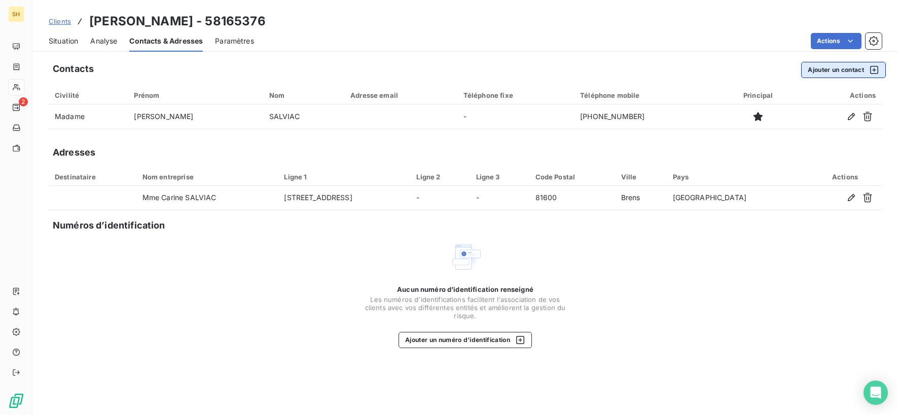
click at [818, 71] on button "Ajouter un contact" at bounding box center [843, 70] width 85 height 16
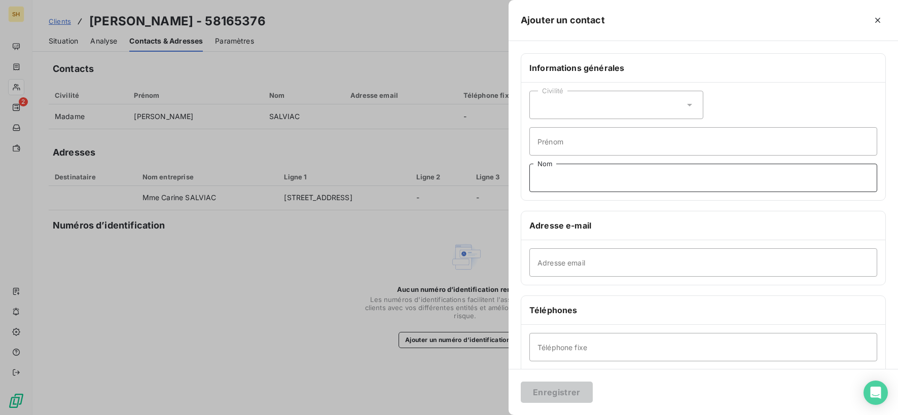
click at [586, 174] on input "Nom" at bounding box center [703, 178] width 348 height 28
type input "DYNAREN"
click at [563, 264] on input "Adresse email" at bounding box center [703, 262] width 348 height 28
type input "[EMAIL_ADDRESS][DOMAIN_NAME]"
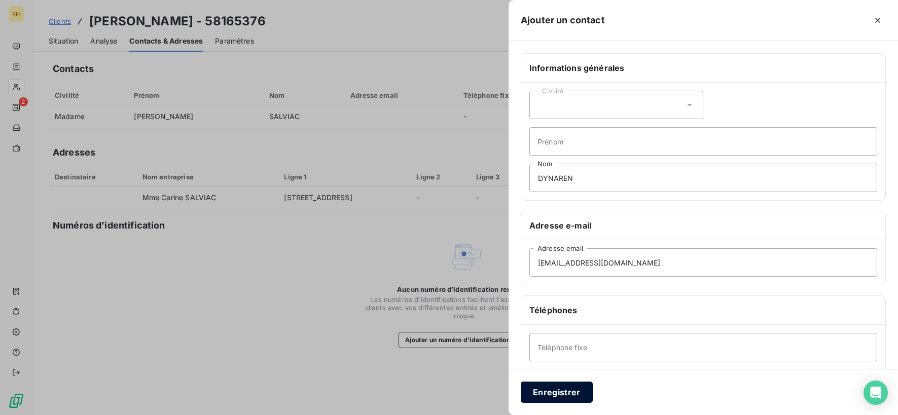
click at [553, 384] on button "Enregistrer" at bounding box center [557, 392] width 72 height 21
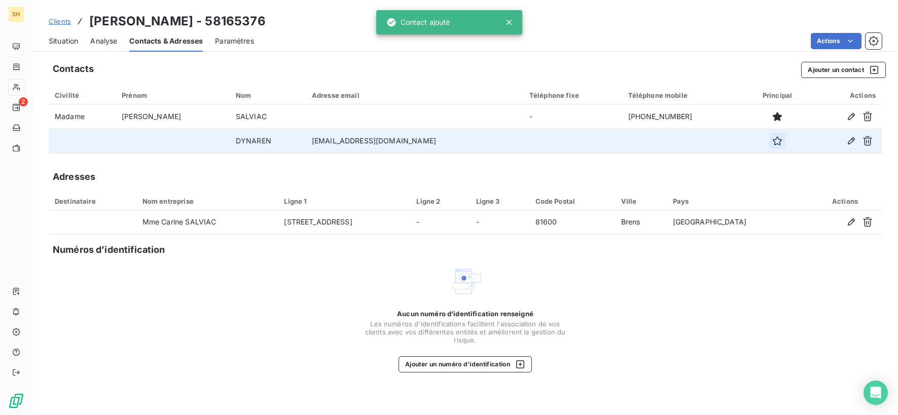
click at [772, 143] on icon "button" at bounding box center [777, 141] width 10 height 10
click at [56, 34] on div "Situation" at bounding box center [63, 40] width 29 height 21
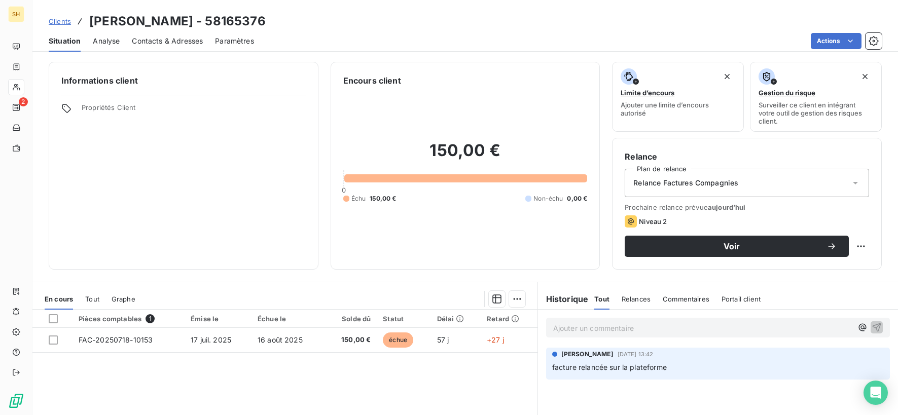
click at [856, 187] on icon at bounding box center [855, 183] width 10 height 10
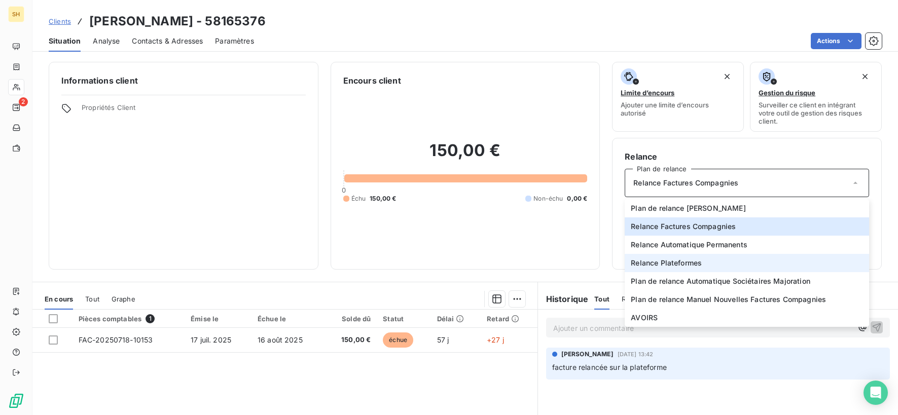
click at [707, 258] on li "Relance Plateformes" at bounding box center [747, 263] width 244 height 18
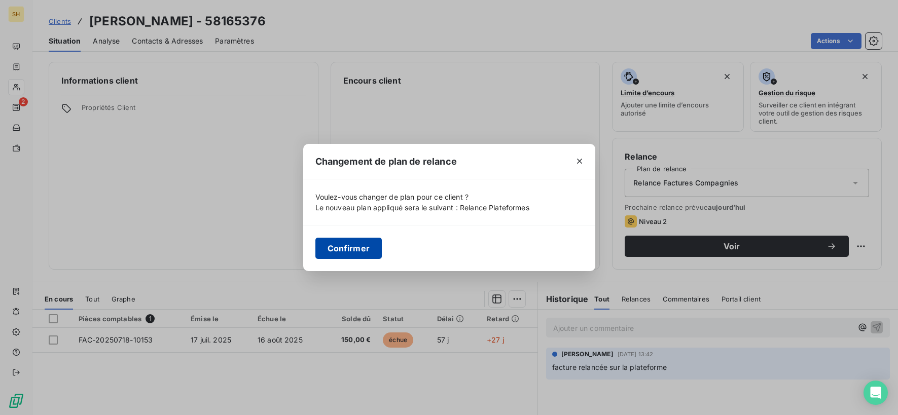
click at [349, 247] on button "Confirmer" at bounding box center [348, 248] width 67 height 21
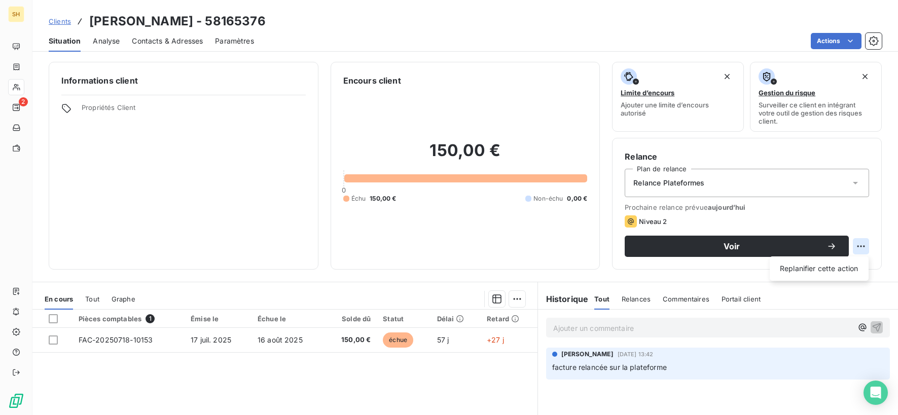
click at [867, 243] on html "SH 2 Clients [PERSON_NAME] - 58165376 Situation Analyse Contacts & Adresses Par…" at bounding box center [449, 207] width 898 height 415
click at [821, 267] on div "Replanifier cette action" at bounding box center [819, 269] width 91 height 16
select select "8"
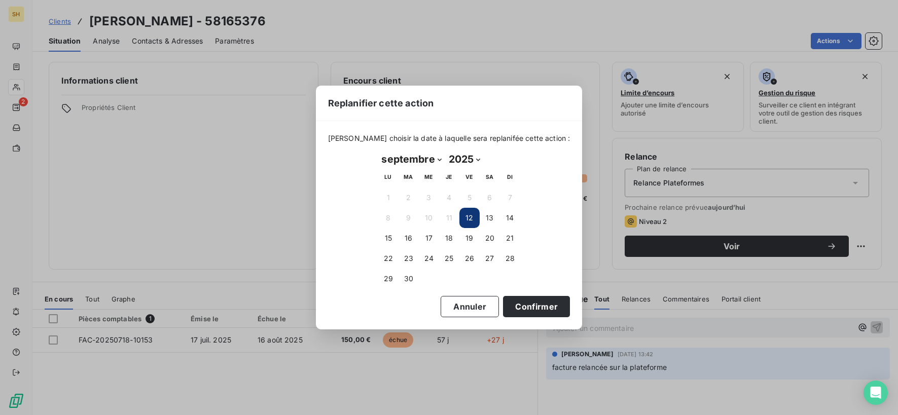
click at [466, 223] on button "12" at bounding box center [469, 218] width 20 height 20
drag, startPoint x: 530, startPoint y: 304, endPoint x: 538, endPoint y: 299, distance: 10.0
click at [530, 303] on button "Confirmer" at bounding box center [536, 306] width 67 height 21
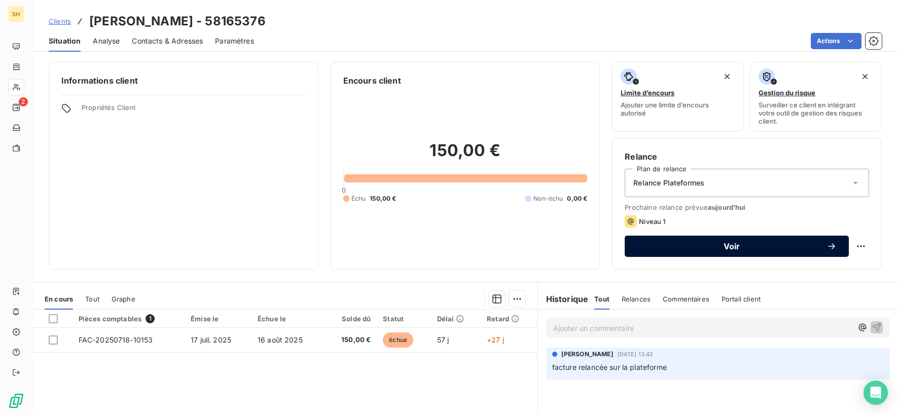
click at [777, 248] on span "Voir" at bounding box center [732, 246] width 190 height 8
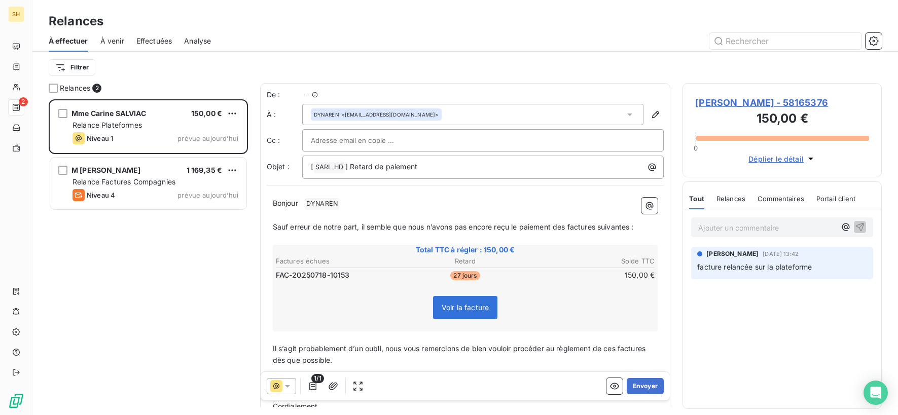
scroll to position [316, 199]
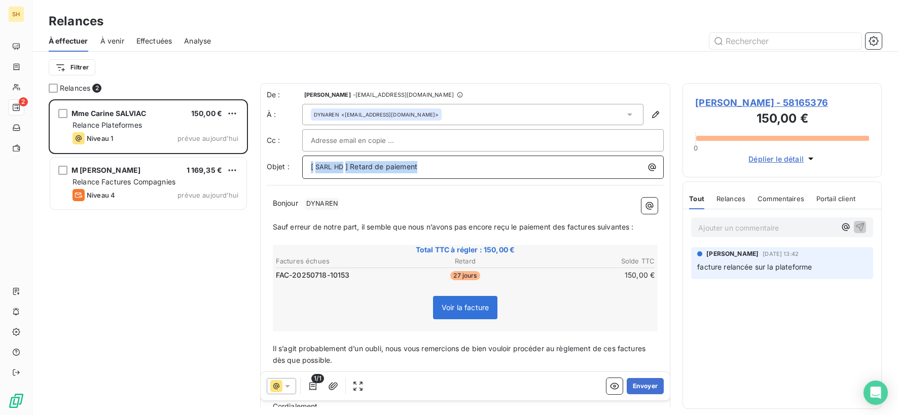
drag, startPoint x: 447, startPoint y: 164, endPoint x: 254, endPoint y: 162, distance: 192.1
click at [254, 162] on div "Relances 2 [PERSON_NAME] 150,00 € Relance Plateformes Niveau 1 prévue [DATE] M …" at bounding box center [464, 249] width 865 height 332
click at [354, 213] on p "﻿" at bounding box center [465, 216] width 385 height 12
click at [352, 205] on p "Bonjour ﻿ DYNAREN ﻿ ﻿" at bounding box center [465, 204] width 385 height 12
click at [566, 225] on span "Sauf erreur de notre part, il semble que nous n’avons pas encore reçu le paieme…" at bounding box center [453, 226] width 361 height 9
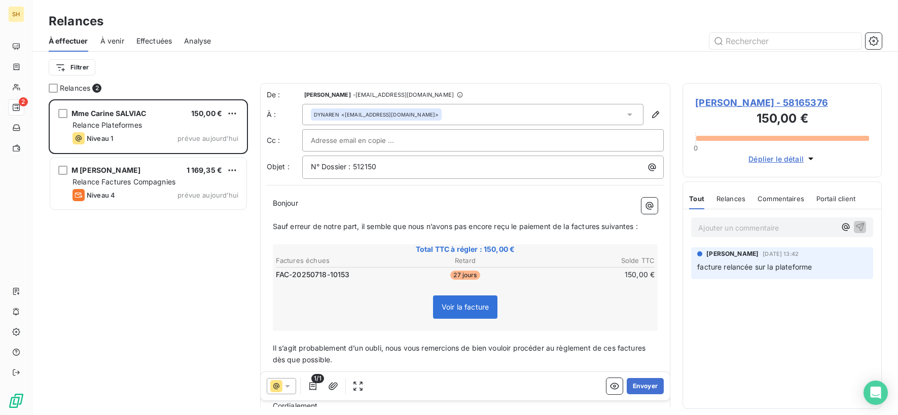
click at [602, 225] on span "Sauf erreur de notre part, il semble que nous n’avons pas encore reçu le paieme…" at bounding box center [455, 226] width 365 height 9
click at [633, 226] on span "Sauf erreur de notre part, il semble que nous n’avons pas encore reçu le paieme…" at bounding box center [453, 226] width 361 height 9
click at [619, 344] on span "Il s’agit probablement d’un oubli, nous vous remercions de bien vouloir procéde…" at bounding box center [460, 354] width 375 height 20
click at [653, 348] on span "Il s’agit probablement d’un oubli, nous vous remercions de bien vouloir procéde…" at bounding box center [463, 354] width 381 height 20
click at [641, 385] on button "Envoyer" at bounding box center [645, 386] width 37 height 16
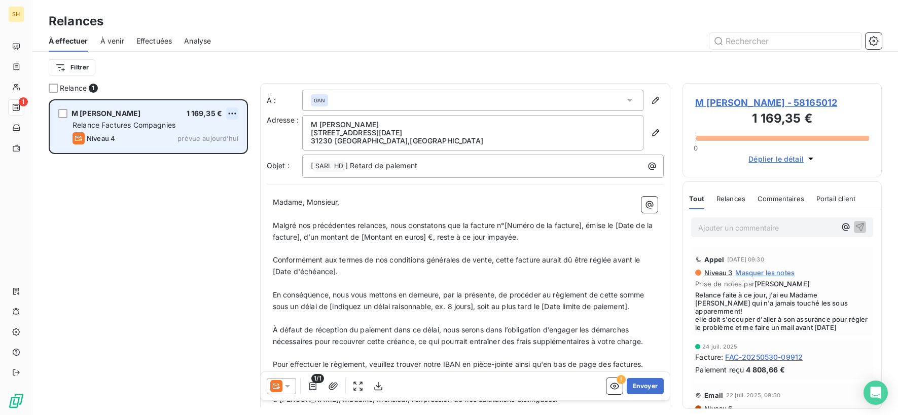
click at [231, 113] on html "SH 1 Relances À effectuer À venir Effectuées Analyse Filtrer Relance 1 M [PERSO…" at bounding box center [449, 207] width 898 height 415
click at [219, 131] on div "Replanifier cette action" at bounding box center [188, 134] width 91 height 16
select select "8"
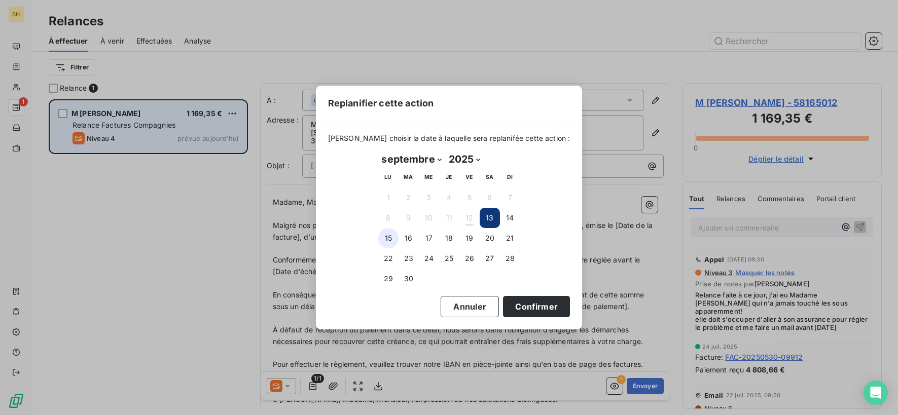
click at [388, 241] on button "15" at bounding box center [388, 238] width 20 height 20
click at [521, 301] on button "Confirmer" at bounding box center [536, 306] width 67 height 21
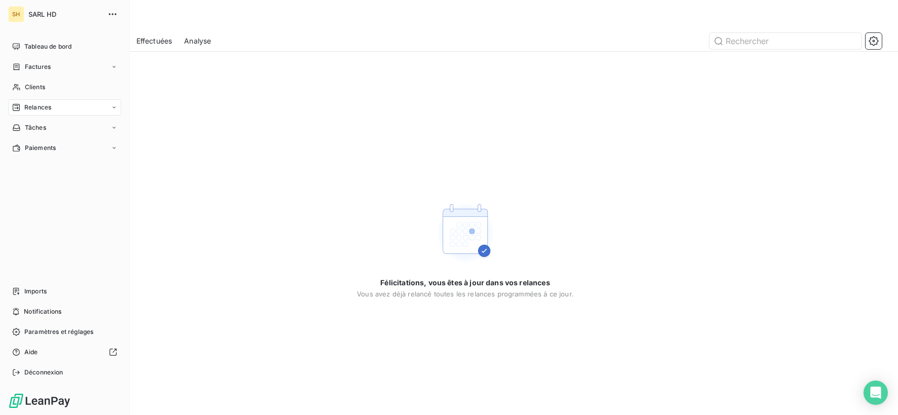
click at [28, 46] on span "Tableau de bord" at bounding box center [47, 46] width 47 height 9
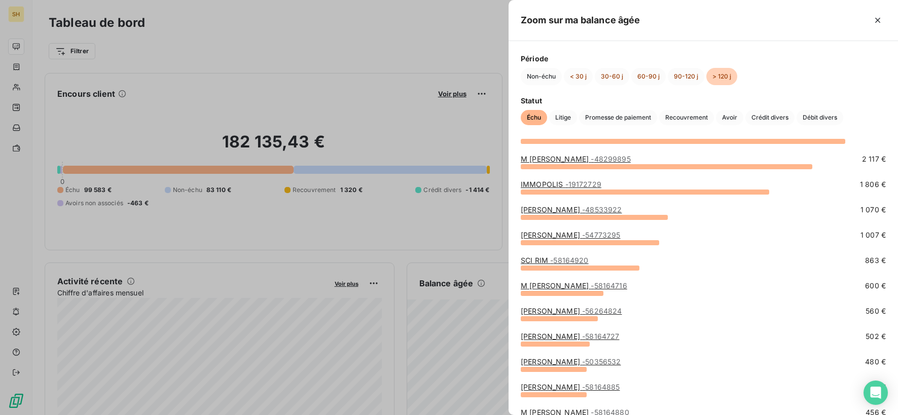
scroll to position [80, 0]
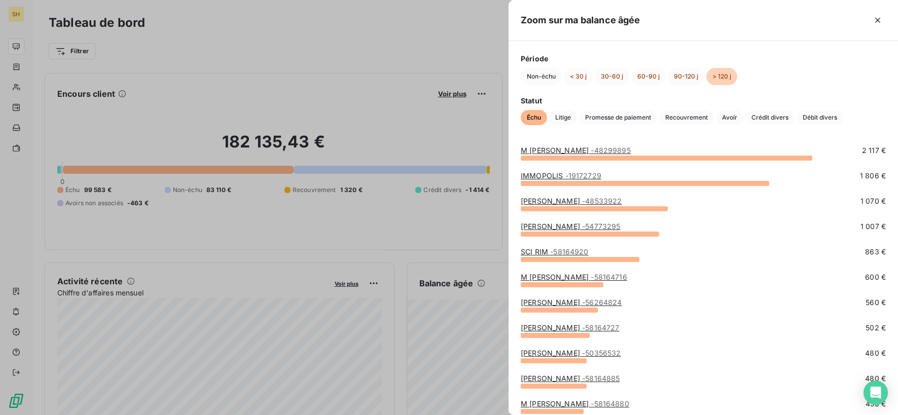
click at [540, 253] on link "SCI RIM - 58164920" at bounding box center [555, 251] width 68 height 9
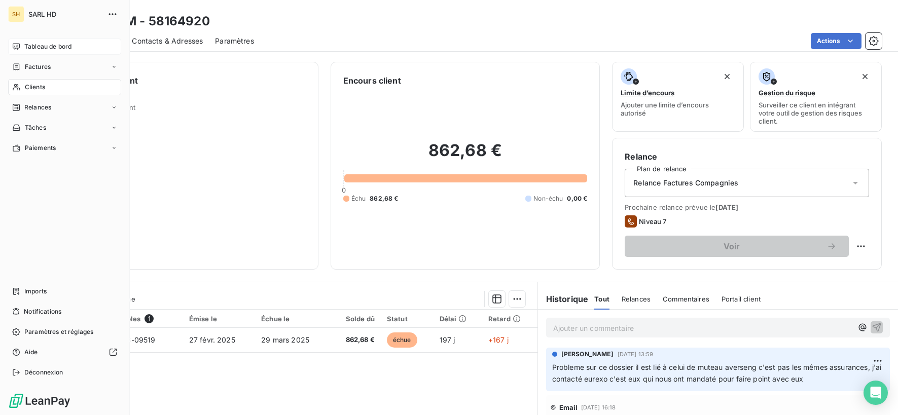
click at [17, 51] on div "Tableau de bord" at bounding box center [64, 47] width 113 height 16
